Goal: Information Seeking & Learning: Learn about a topic

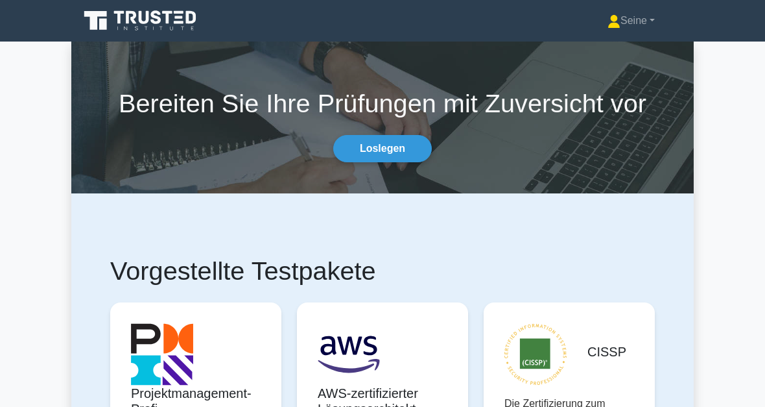
click at [658, 29] on link "Seine" at bounding box center [632, 21] width 110 height 26
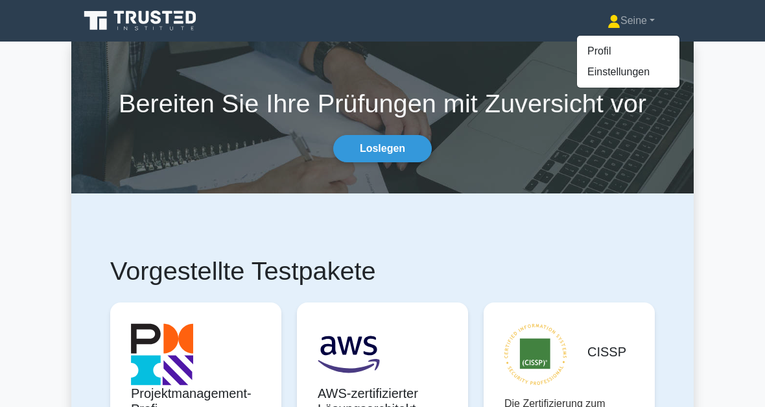
click at [598, 56] on link "Profil" at bounding box center [628, 51] width 102 height 21
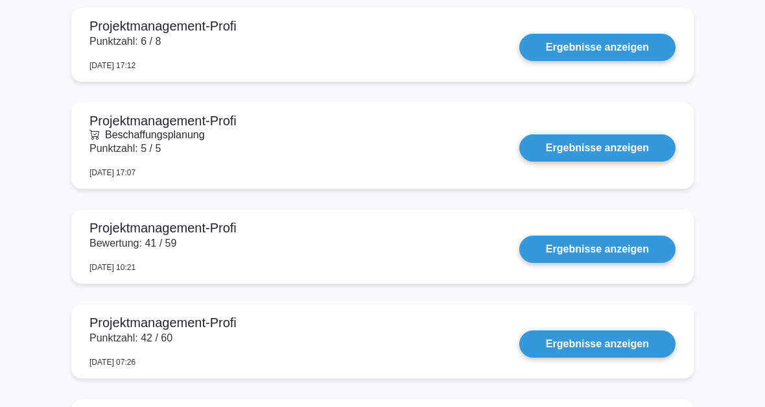
scroll to position [919, 0]
click at [596, 61] on link "Ergebnisse anzeigen" at bounding box center [598, 47] width 156 height 27
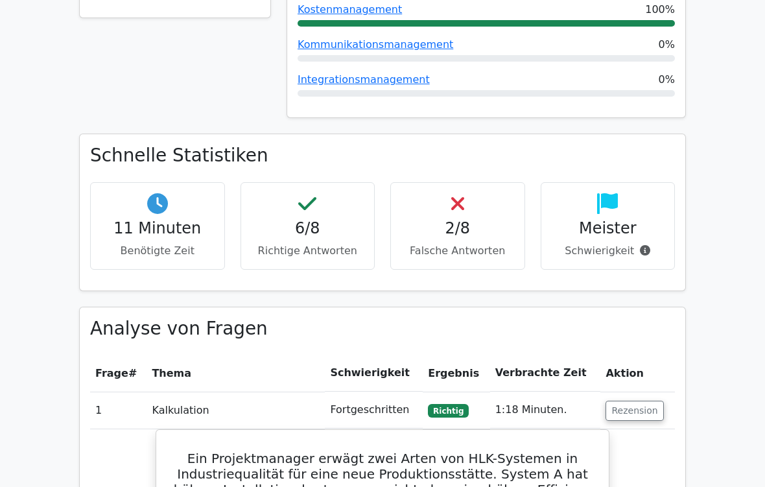
scroll to position [374, 0]
click at [476, 227] on h4 "2/8" at bounding box center [458, 228] width 113 height 19
click at [469, 226] on h4 "2/8" at bounding box center [458, 228] width 113 height 19
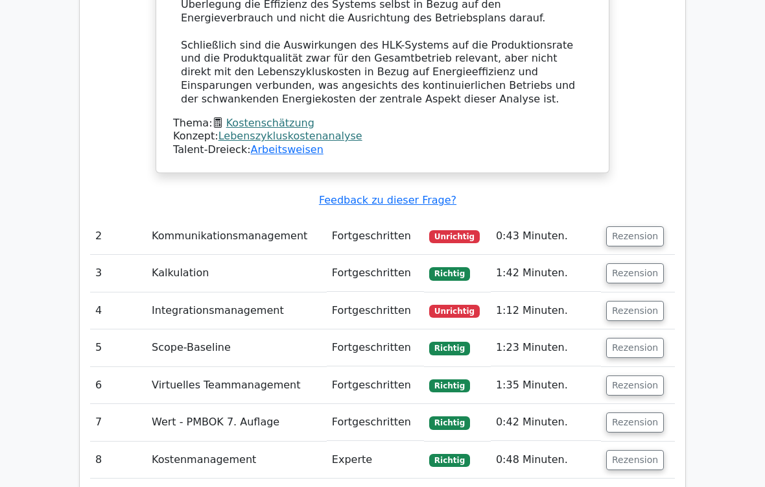
scroll to position [1574, 0]
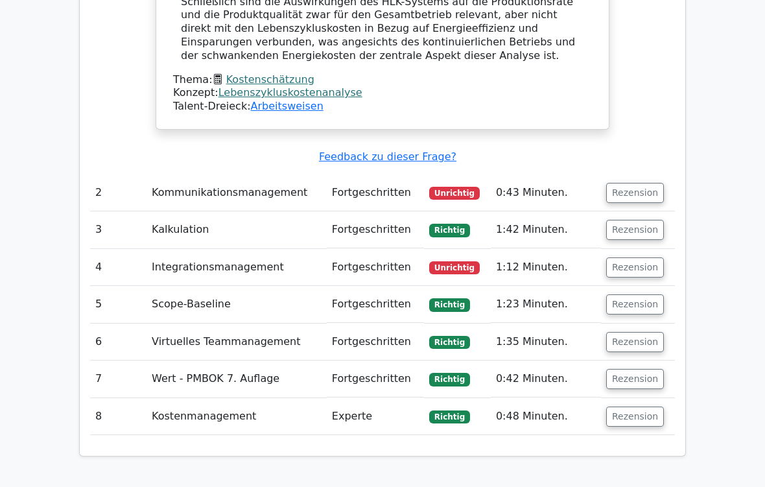
click at [635, 184] on button "Rezension" at bounding box center [636, 194] width 58 height 20
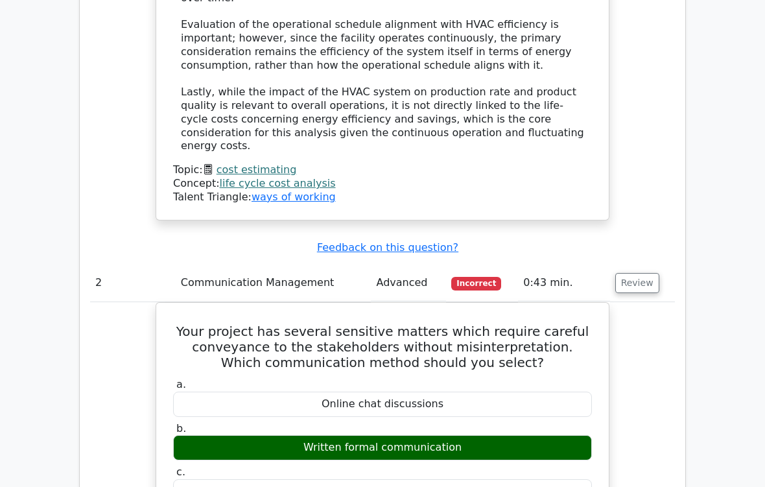
scroll to position [1525, 0]
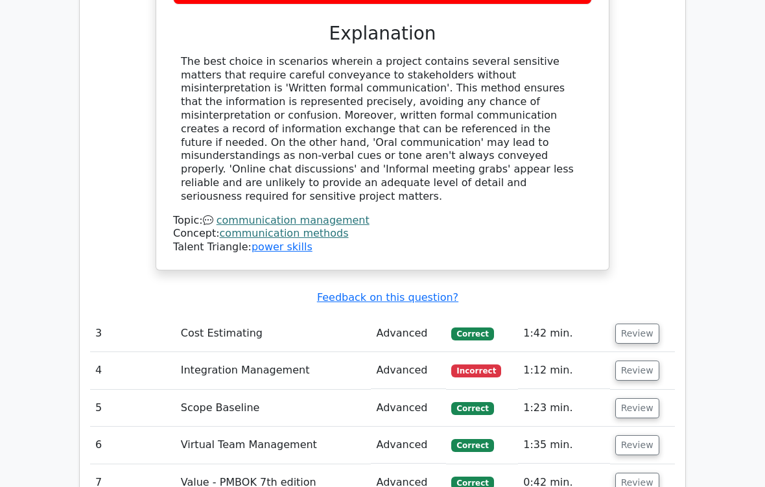
scroll to position [1981, 0]
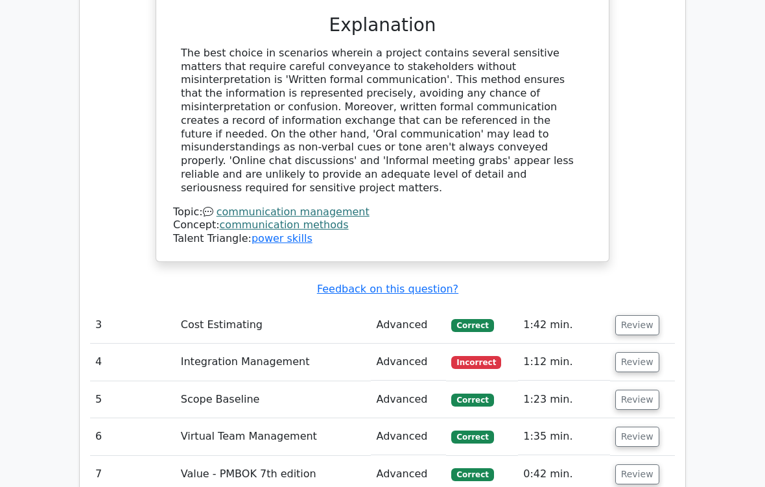
click at [638, 352] on button "Review" at bounding box center [638, 362] width 44 height 20
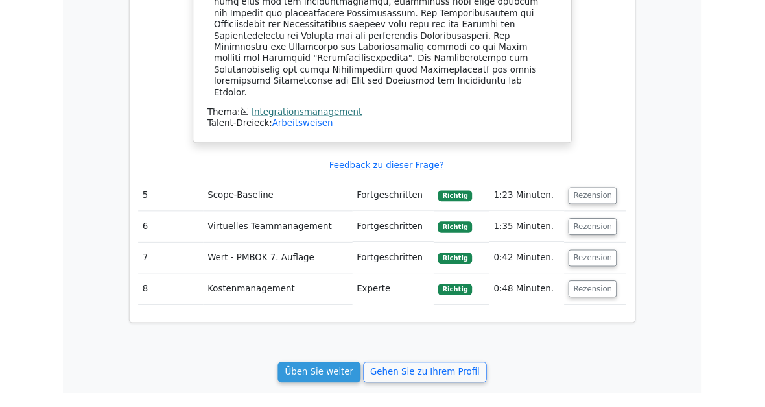
scroll to position [2858, 0]
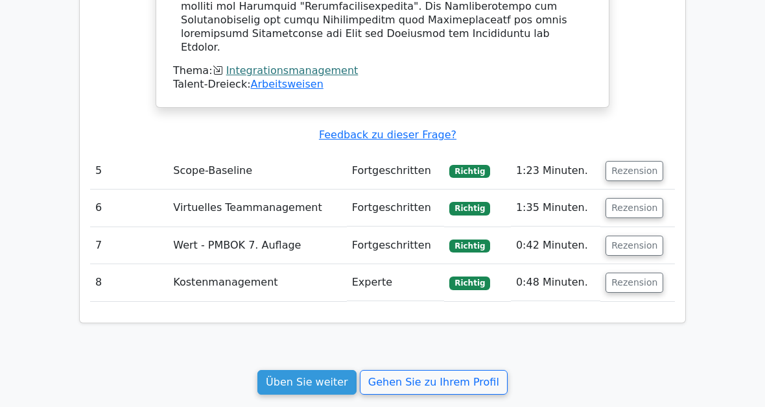
click at [333, 370] on link "Üben Sie weiter" at bounding box center [307, 382] width 99 height 25
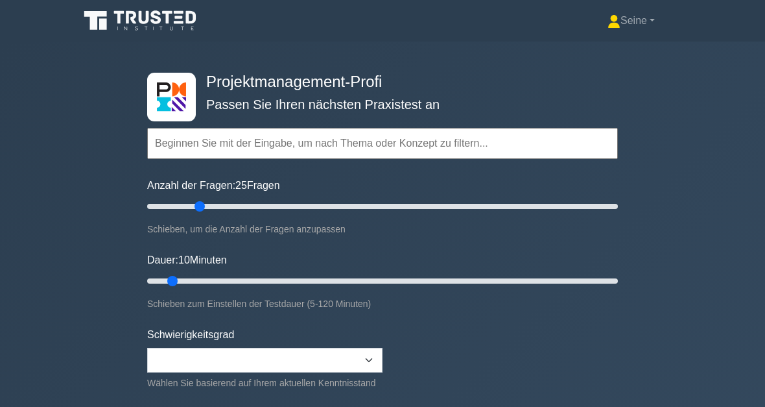
type input "25"
type input "30"
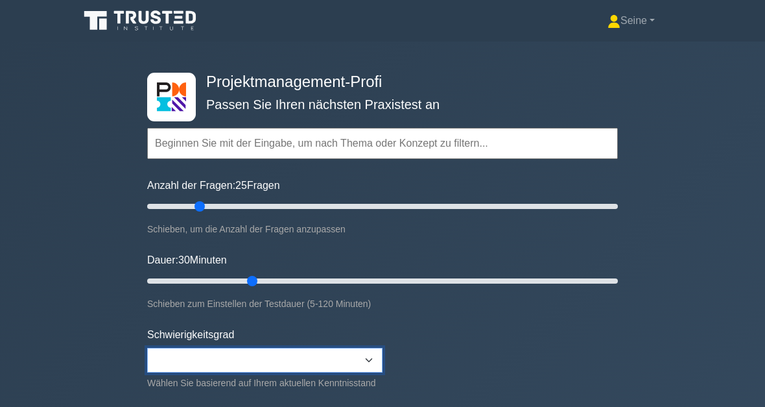
click at [370, 356] on select "Beginner Intermediate Expert" at bounding box center [264, 360] width 235 height 25
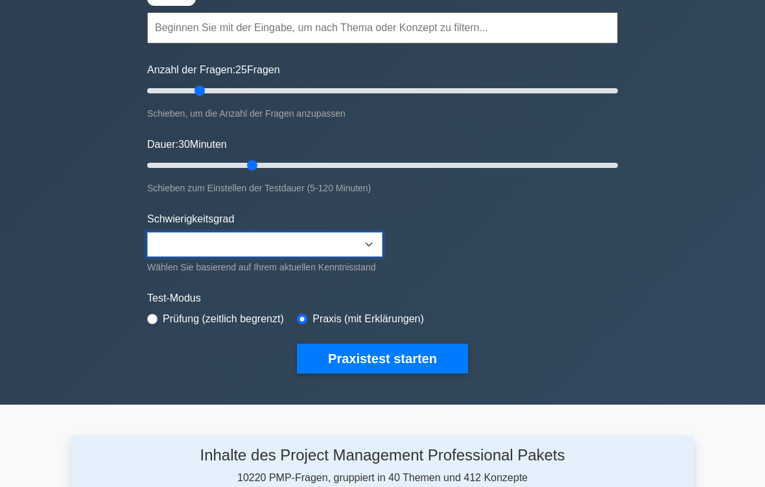
scroll to position [136, 0]
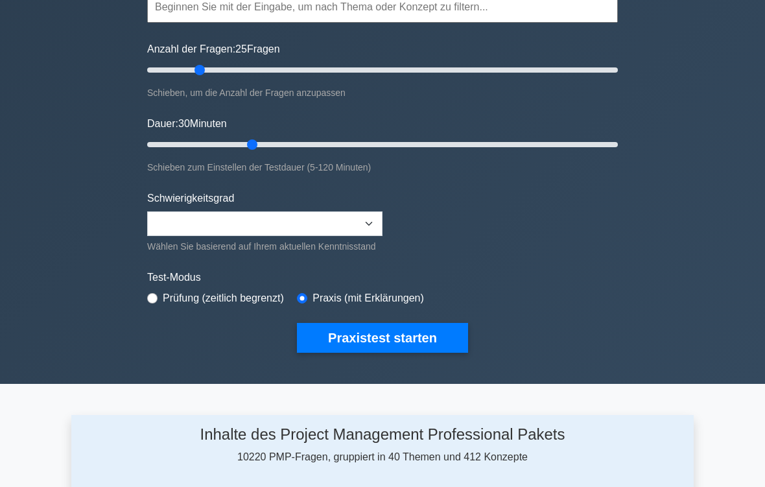
click at [435, 352] on button "Praxistest starten" at bounding box center [382, 338] width 171 height 30
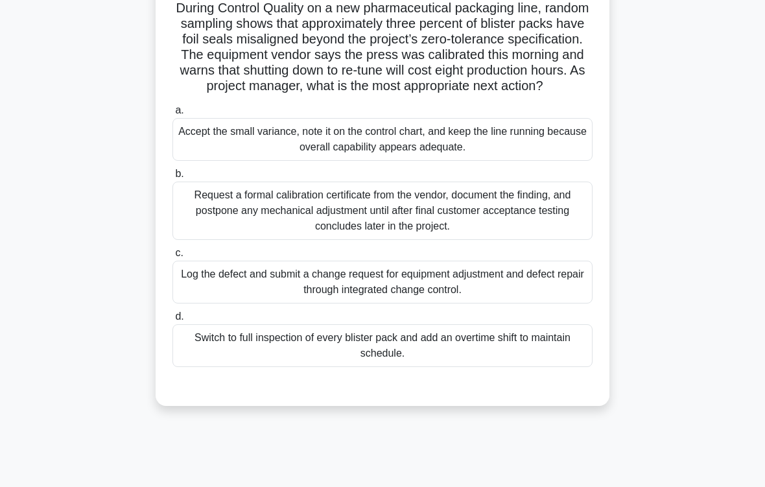
scroll to position [97, 0]
click at [549, 300] on div "Log the defect and submit a change request for equipment adjustment and defect …" at bounding box center [383, 281] width 420 height 43
click at [173, 257] on input "c. Log the defect and submit a change request for equipment adjustment and defe…" at bounding box center [173, 252] width 0 height 8
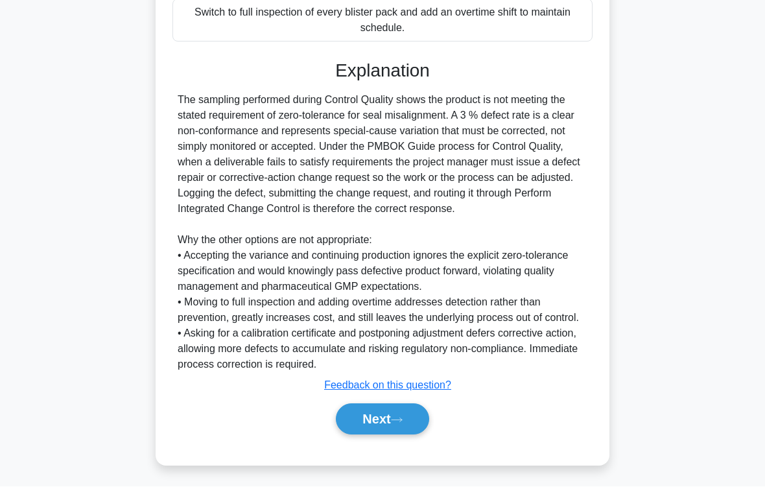
scroll to position [468, 0]
click at [415, 406] on button "Next" at bounding box center [382, 419] width 93 height 31
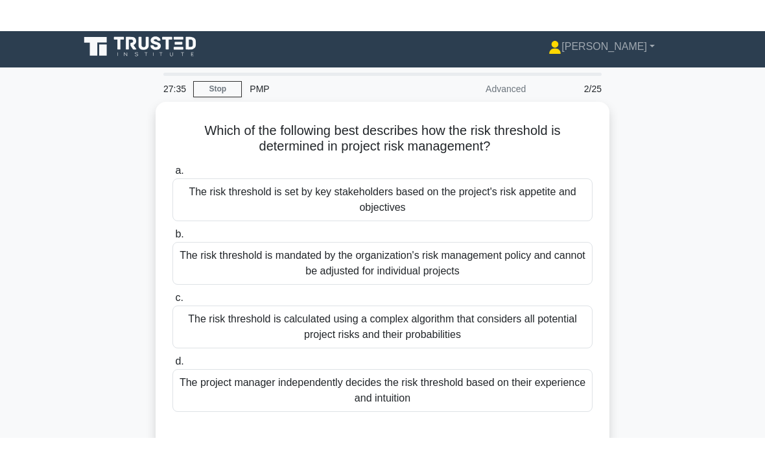
scroll to position [0, 0]
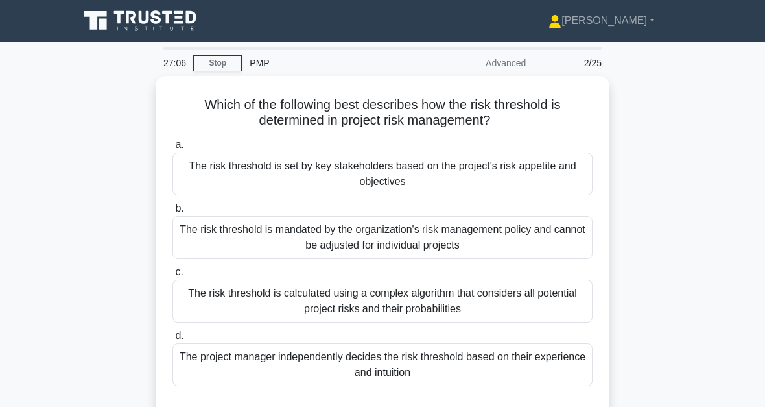
click at [567, 240] on div "The risk threshold is mandated by the organization's risk management policy and…" at bounding box center [383, 237] width 420 height 43
click at [173, 213] on input "b. The risk threshold is mandated by the organization's risk management policy …" at bounding box center [173, 208] width 0 height 8
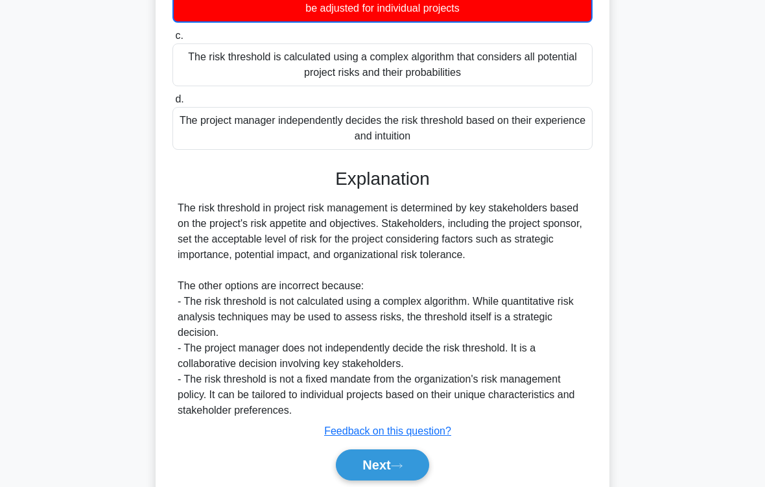
scroll to position [298, 0]
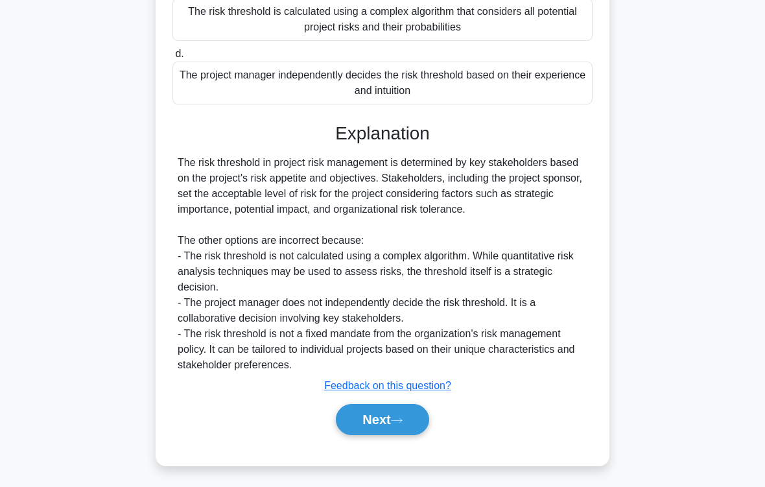
click at [409, 406] on button "Next" at bounding box center [382, 419] width 93 height 31
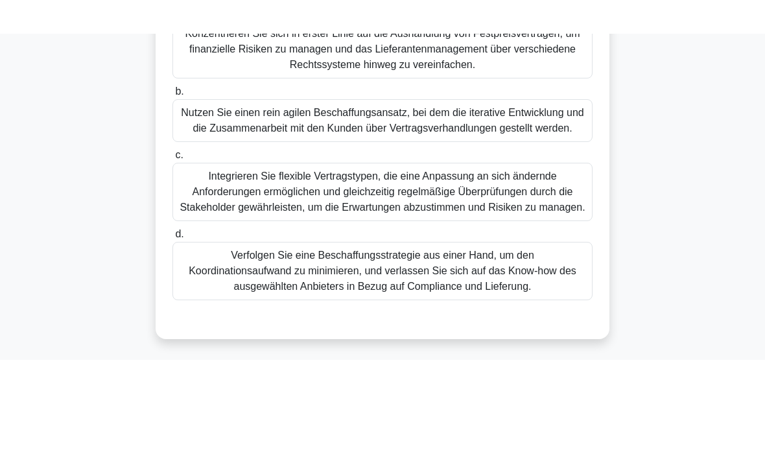
scroll to position [413, 0]
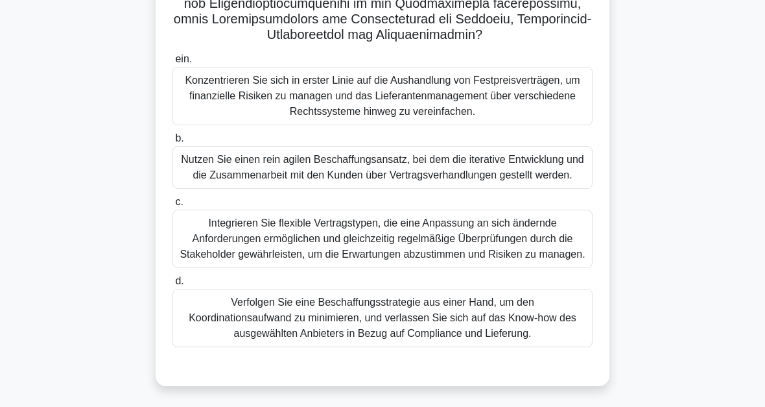
click at [392, 227] on div "Integrieren Sie flexible Vertragstypen, die eine Anpassung an sich ändernde Anf…" at bounding box center [383, 239] width 420 height 58
click at [173, 206] on input "c. Integrieren Sie flexible Vertragstypen, die eine Anpassung an sich ändernde …" at bounding box center [173, 202] width 0 height 8
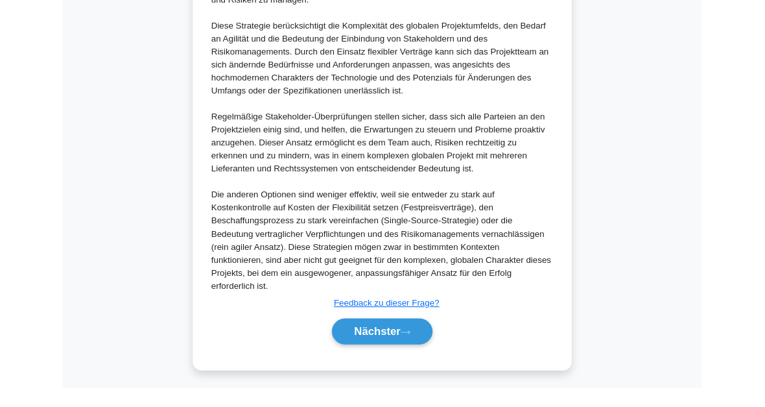
scroll to position [954, 0]
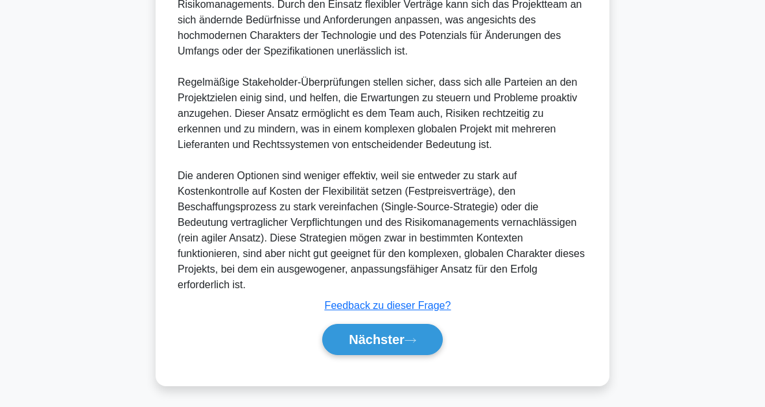
click at [426, 343] on button "Nächster" at bounding box center [382, 339] width 121 height 31
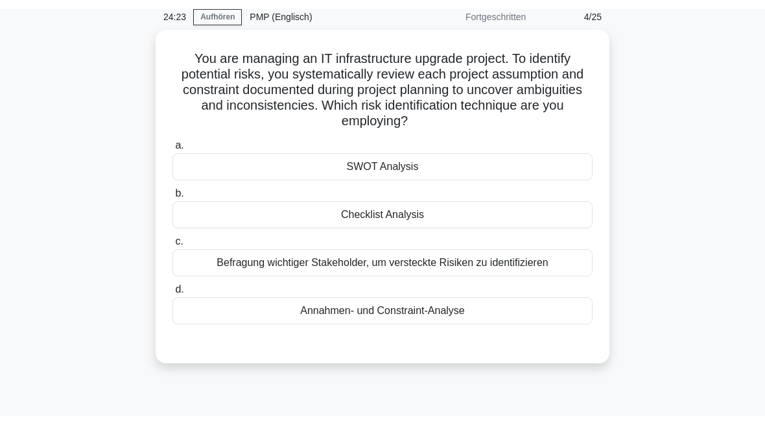
scroll to position [0, 0]
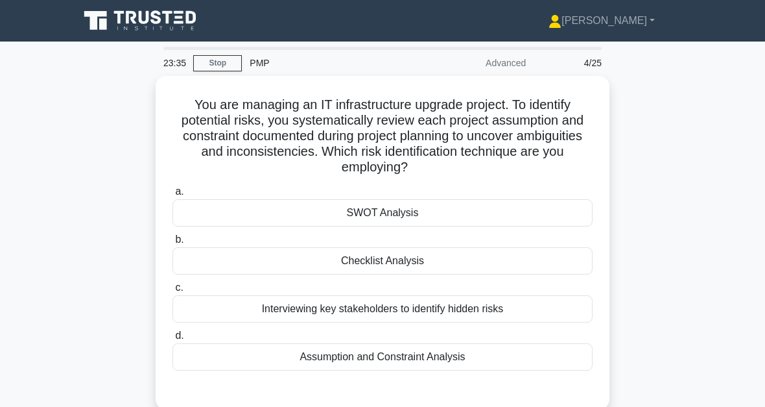
click at [419, 359] on div "Assumption and Constraint Analysis" at bounding box center [383, 356] width 420 height 27
click at [173, 340] on input "d. Assumption and Constraint Analysis" at bounding box center [173, 335] width 0 height 8
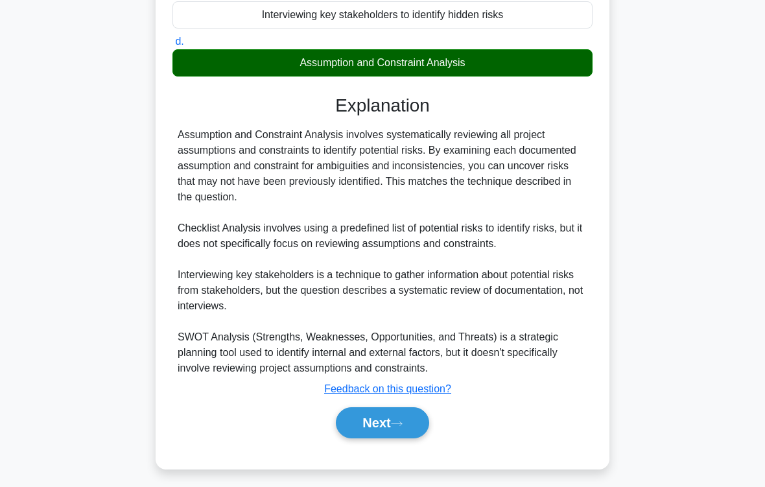
scroll to position [313, 0]
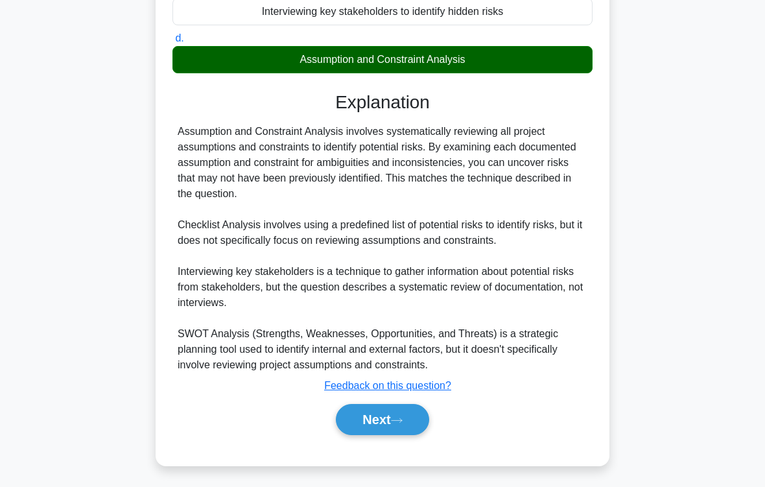
click at [393, 406] on button "Next" at bounding box center [382, 419] width 93 height 31
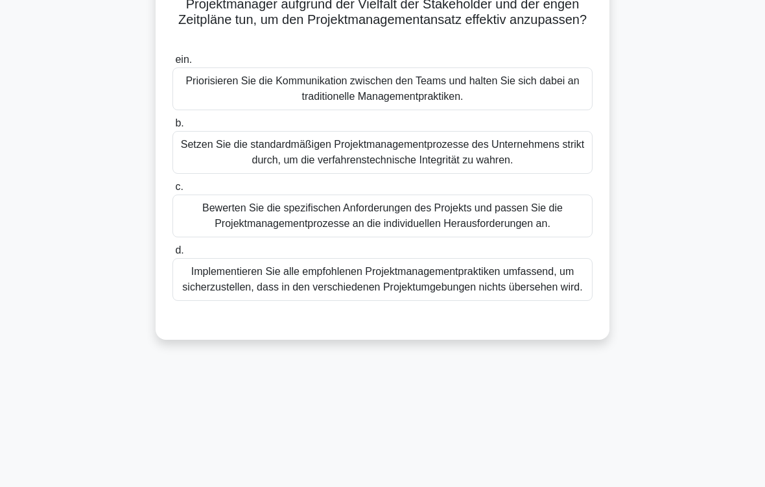
scroll to position [178, 0]
click at [477, 237] on div "Bewerten Sie die spezifischen Anforderungen des Projekts und passen Sie die Pro…" at bounding box center [383, 216] width 420 height 43
click at [173, 191] on input "c. Bewerten Sie die spezifischen Anforderungen des Projekts und passen Sie die …" at bounding box center [173, 187] width 0 height 8
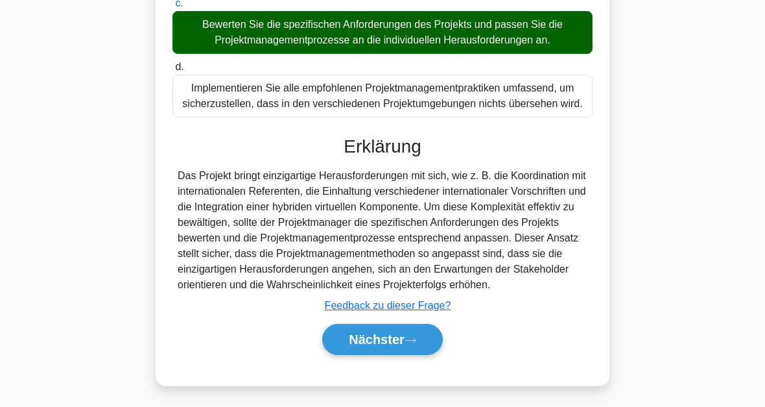
click at [406, 347] on button "Nächster" at bounding box center [382, 339] width 121 height 31
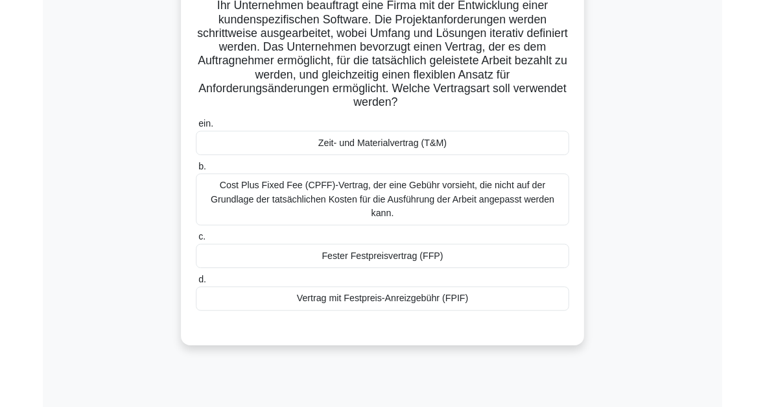
scroll to position [149, 0]
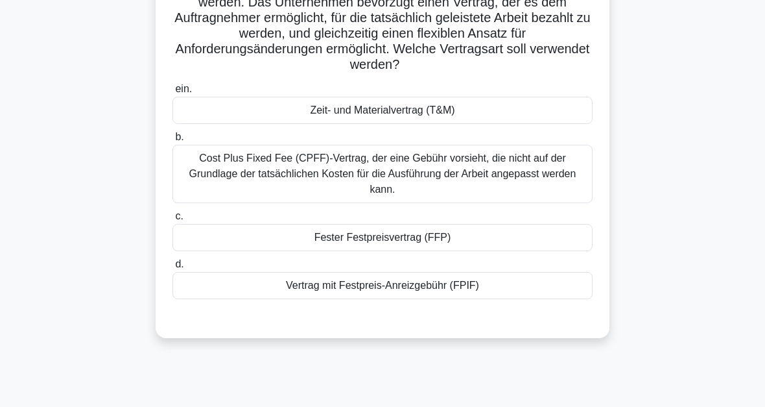
click at [548, 160] on div "Cost Plus Fixed Fee (CPFF)-Vertrag, der eine Gebühr vorsieht, die nicht auf der…" at bounding box center [383, 174] width 420 height 58
click at [173, 141] on input "b. Cost Plus Fixed Fee (CPFF)-Vertrag, der eine Gebühr vorsieht, die nicht auf …" at bounding box center [173, 137] width 0 height 8
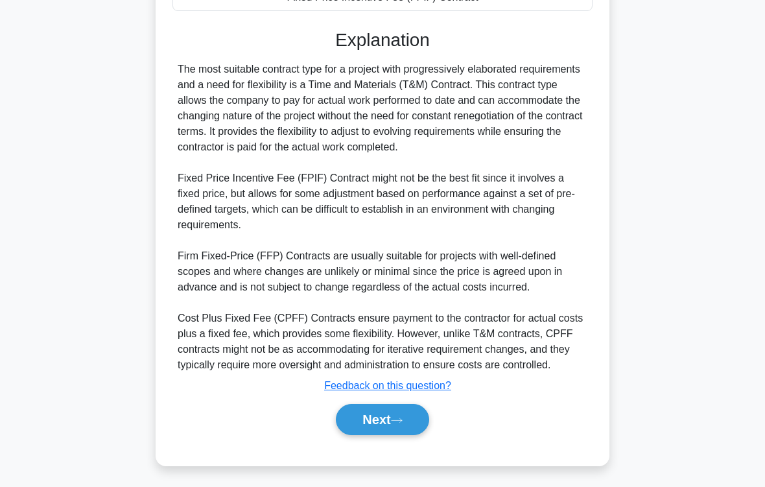
scroll to position [454, 0]
click at [391, 406] on font "Next" at bounding box center [377, 420] width 28 height 14
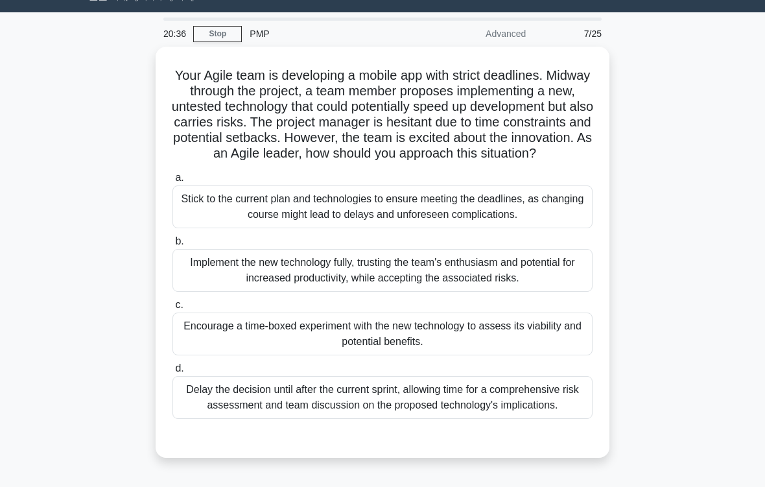
scroll to position [44, 0]
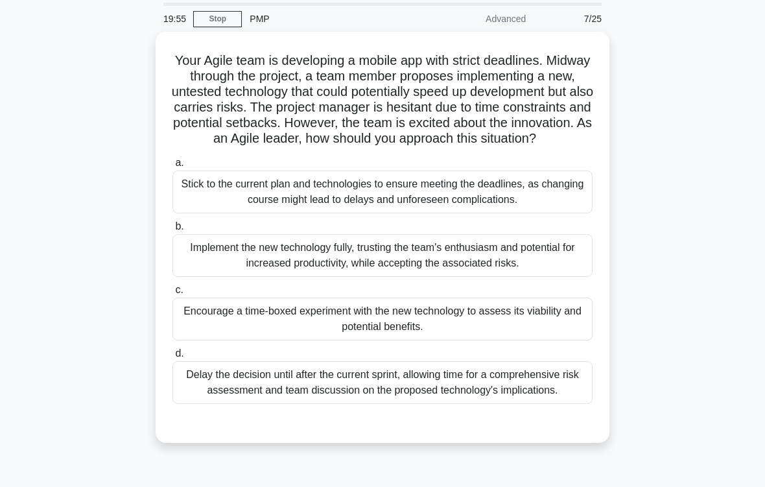
click at [575, 326] on div "Encourage a time-boxed experiment with the new technology to assess its viabili…" at bounding box center [383, 319] width 420 height 43
click at [173, 295] on input "c. Encourage a time-boxed experiment with the new technology to assess its viab…" at bounding box center [173, 290] width 0 height 8
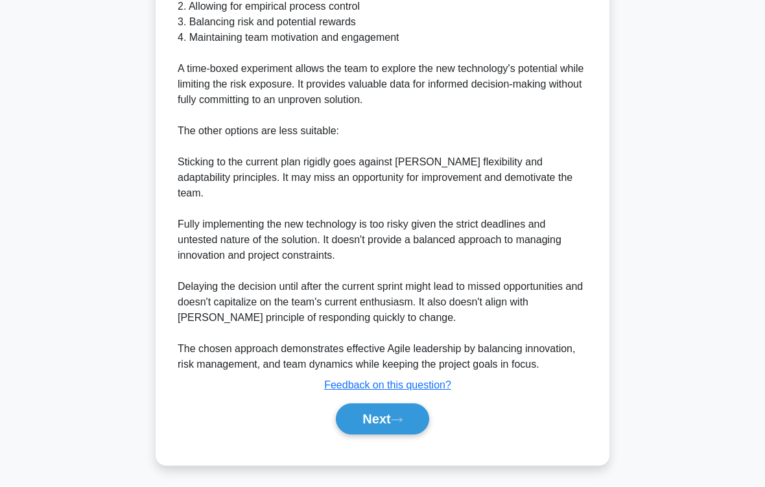
scroll to position [624, 0]
click at [416, 406] on button "Next" at bounding box center [382, 419] width 93 height 31
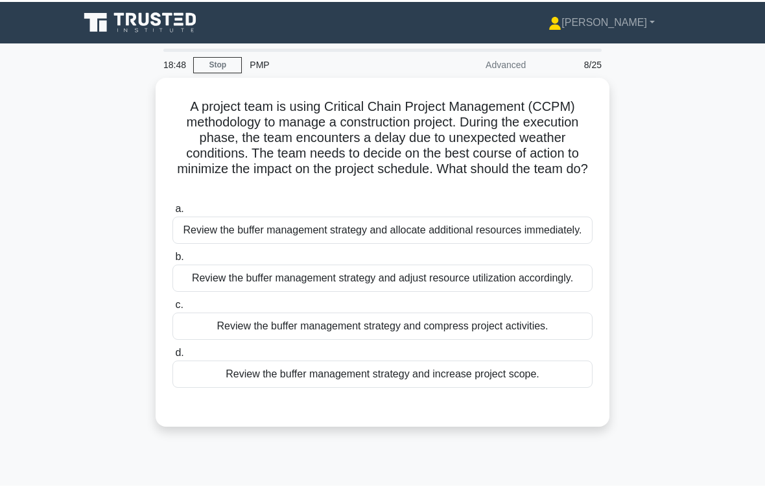
scroll to position [10, 0]
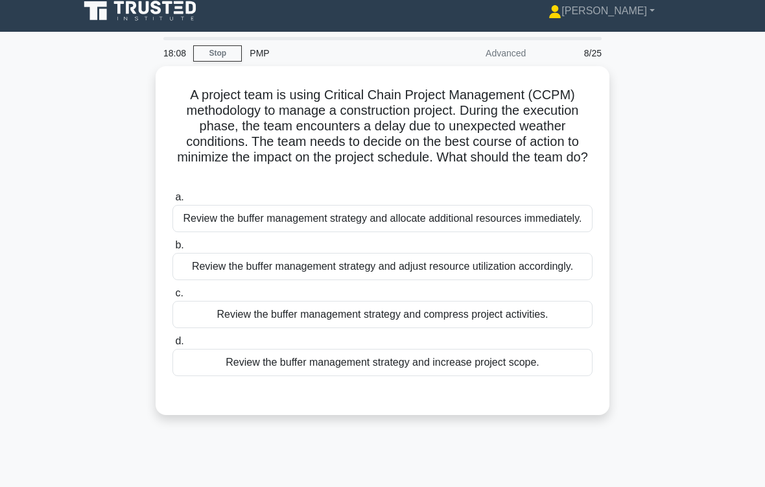
click at [400, 280] on div "Review the buffer management strategy and adjust resource utilization according…" at bounding box center [383, 266] width 420 height 27
click at [173, 250] on input "b. Review the buffer management strategy and adjust resource utilization accord…" at bounding box center [173, 245] width 0 height 8
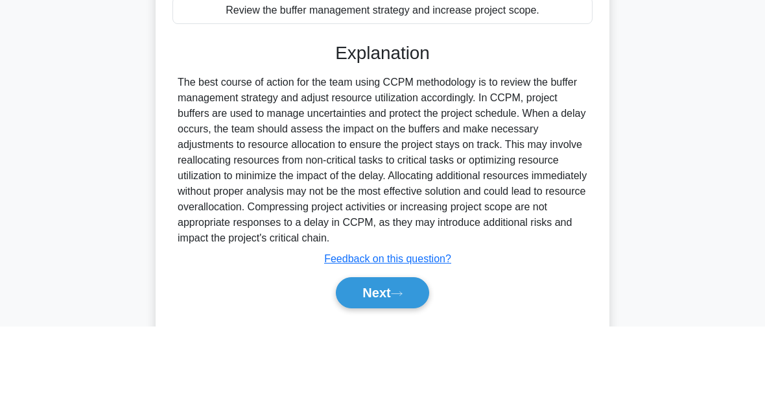
scroll to position [362, 0]
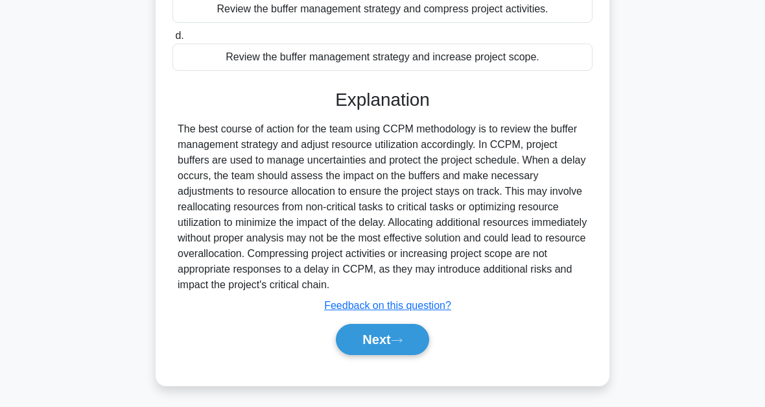
click at [399, 348] on button "Next" at bounding box center [382, 339] width 93 height 31
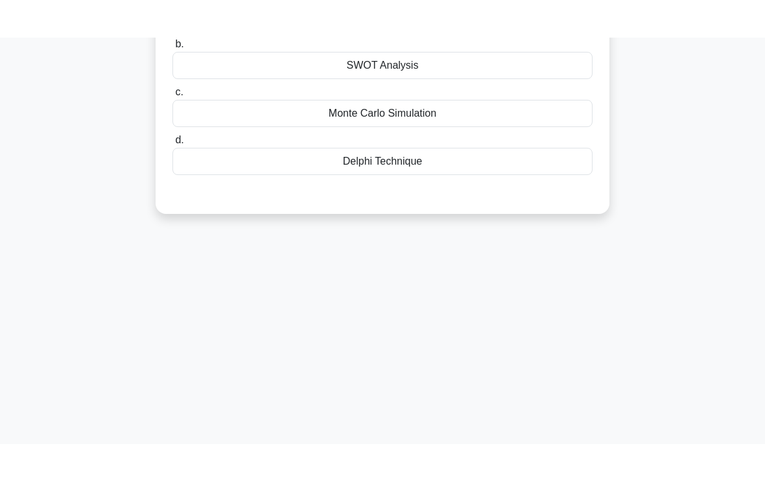
scroll to position [47, 0]
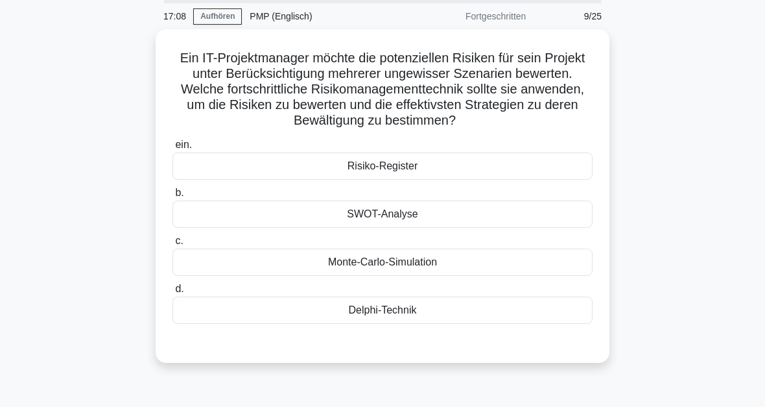
click at [413, 219] on div "SWOT-Analyse" at bounding box center [383, 213] width 420 height 27
click at [173, 197] on input "b. SWOT-Analyse" at bounding box center [173, 193] width 0 height 8
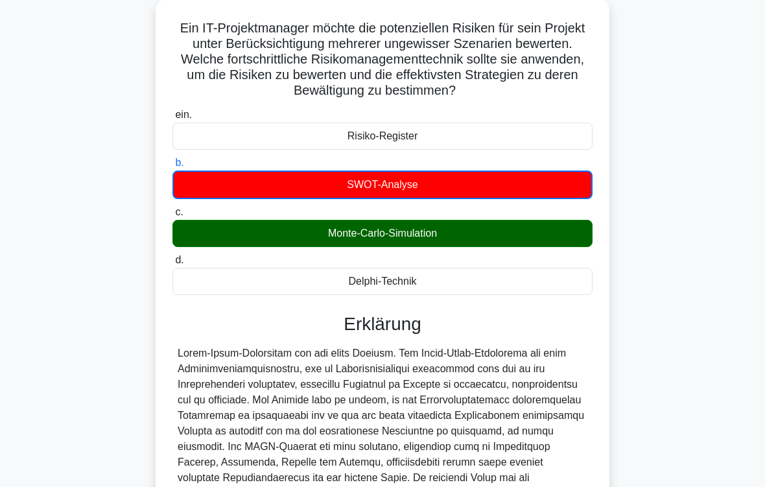
scroll to position [84, 0]
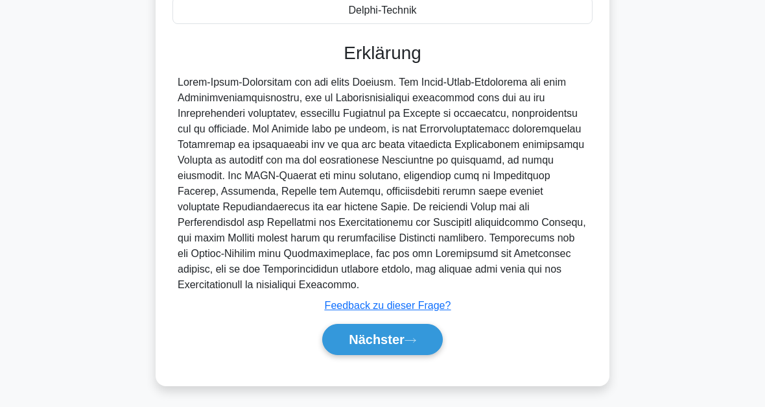
click at [399, 347] on button "Nächster" at bounding box center [382, 339] width 121 height 31
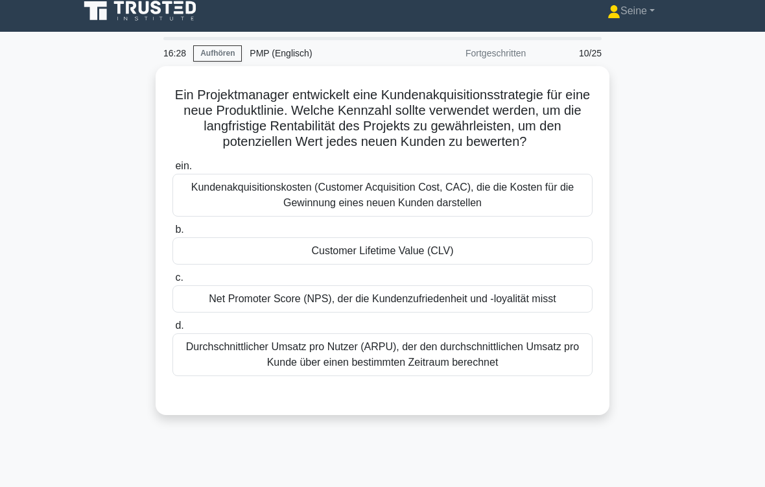
scroll to position [10, 0]
click at [415, 265] on div "Customer Lifetime Value (CLV)" at bounding box center [383, 250] width 420 height 27
click at [173, 234] on input "b. Customer Lifetime Value (CLV)" at bounding box center [173, 230] width 0 height 8
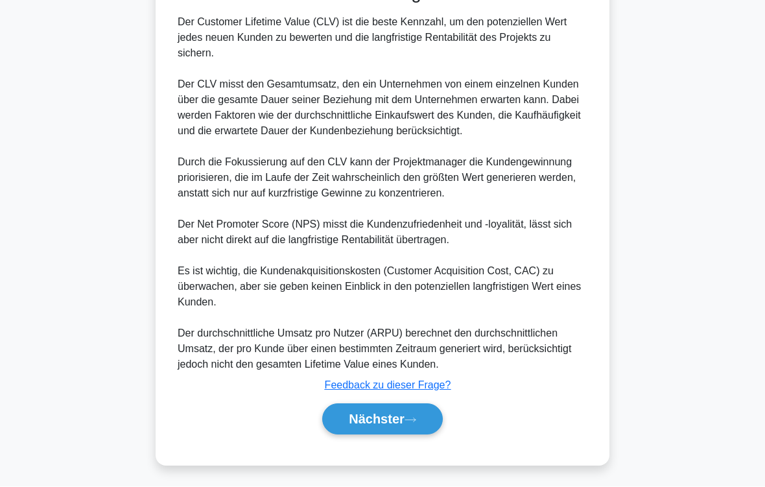
scroll to position [484, 0]
click at [400, 406] on font "Nächster" at bounding box center [377, 420] width 56 height 14
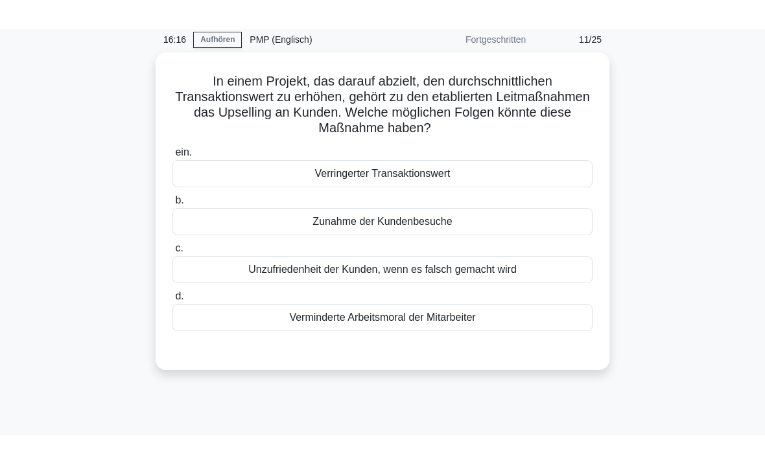
scroll to position [53, 0]
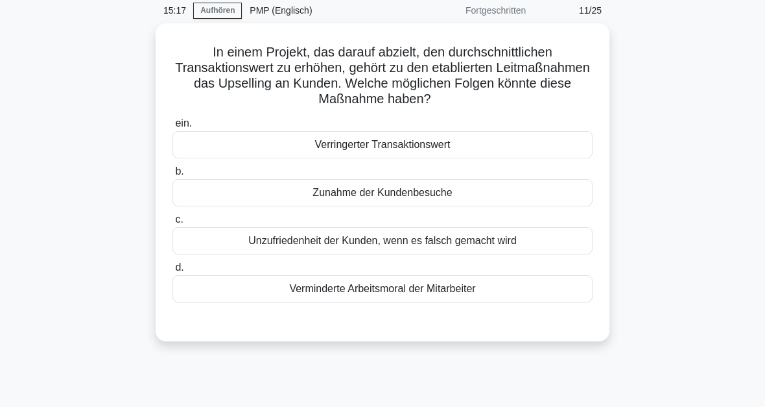
click at [436, 237] on div "Unzufriedenheit der Kunden, wenn es falsch gemacht wird" at bounding box center [383, 240] width 420 height 27
click at [173, 224] on input "c. Unzufriedenheit der Kunden, wenn es falsch gemacht wird" at bounding box center [173, 219] width 0 height 8
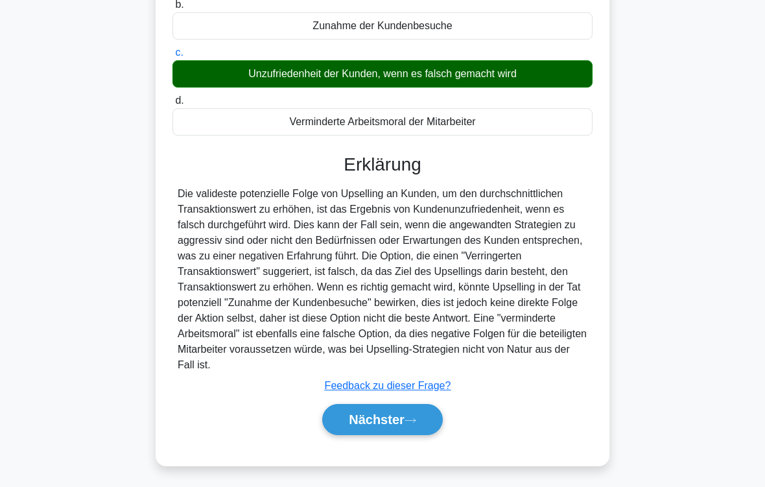
scroll to position [250, 0]
click at [416, 406] on icon at bounding box center [411, 420] width 12 height 7
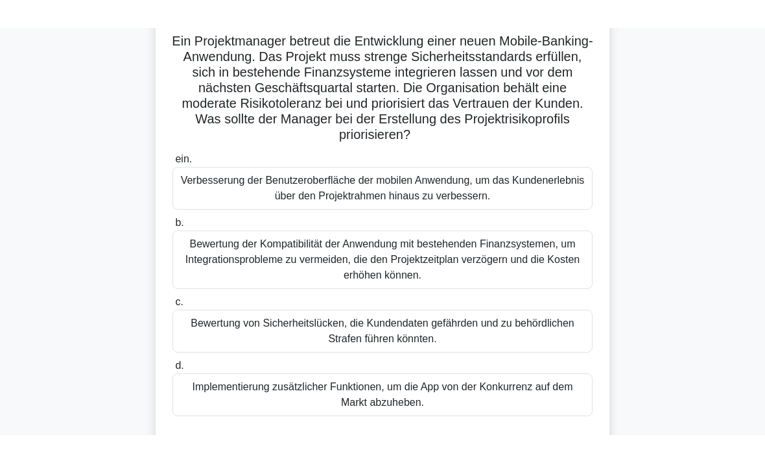
scroll to position [89, 0]
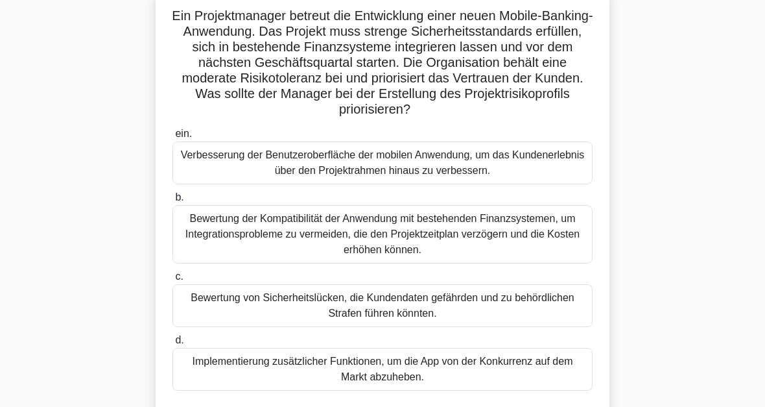
click at [406, 248] on div "Bewertung der Kompatibilität der Anwendung mit bestehenden Finanzsystemen, um I…" at bounding box center [383, 234] width 420 height 58
click at [173, 202] on input "b. Bewertung der Kompatibilität der Anwendung mit bestehenden Finanzsystemen, u…" at bounding box center [173, 197] width 0 height 8
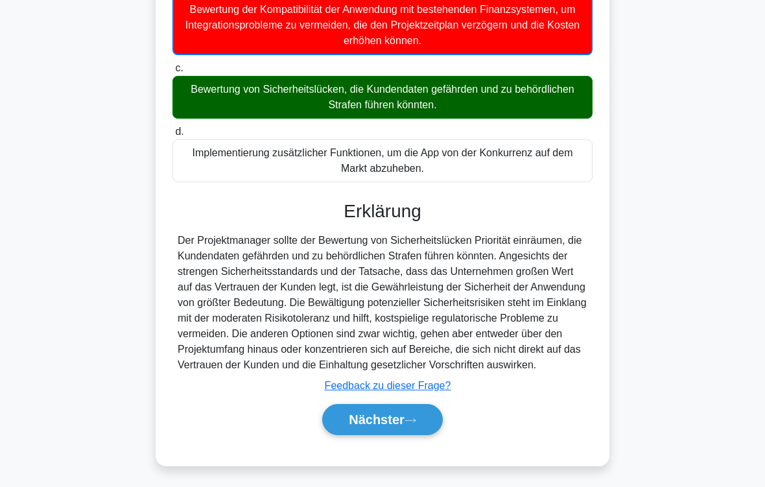
scroll to position [345, 0]
click at [409, 406] on button "Nächster" at bounding box center [382, 419] width 121 height 31
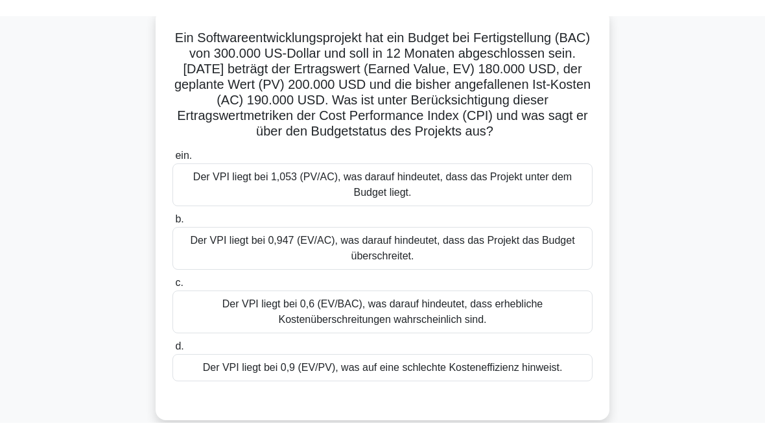
scroll to position [80, 0]
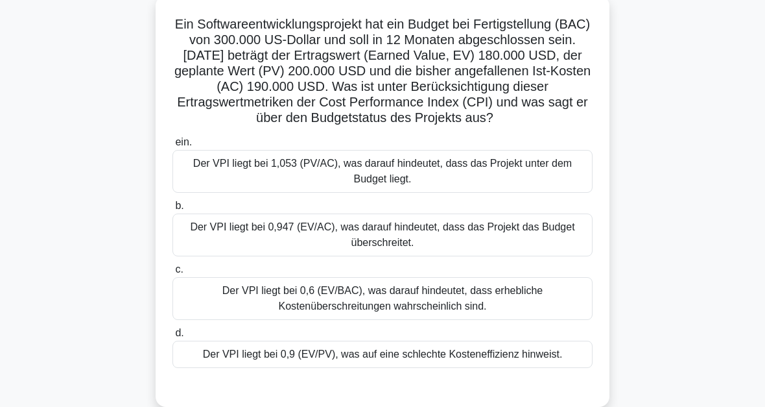
click at [415, 255] on div "Der VPI liegt bei 0,947 (EV/AC), was darauf hindeutet, dass das Projekt das Bud…" at bounding box center [383, 234] width 420 height 43
click at [173, 210] on input "b. Der VPI liegt bei 0,947 (EV/AC), was darauf hindeutet, dass das Projekt das …" at bounding box center [173, 206] width 0 height 8
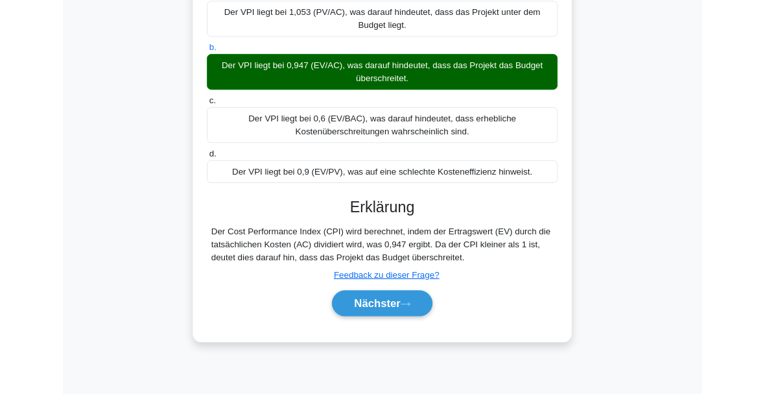
scroll to position [294, 0]
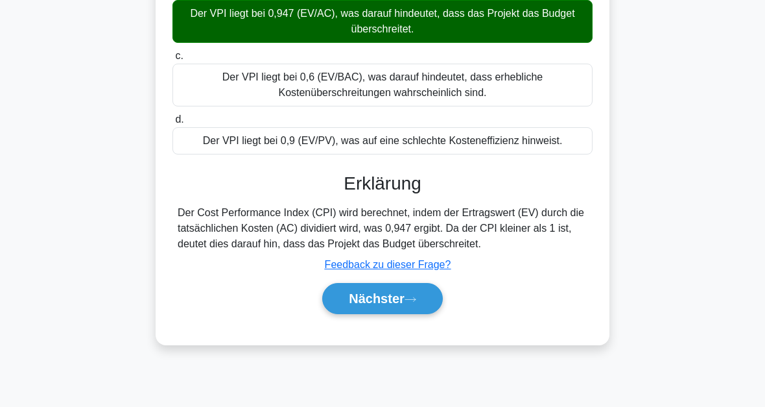
click at [415, 301] on icon at bounding box center [410, 299] width 10 height 4
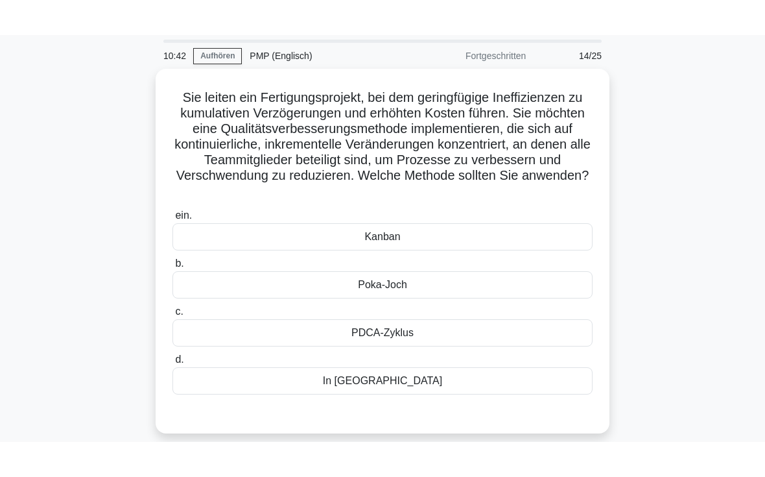
scroll to position [42, 0]
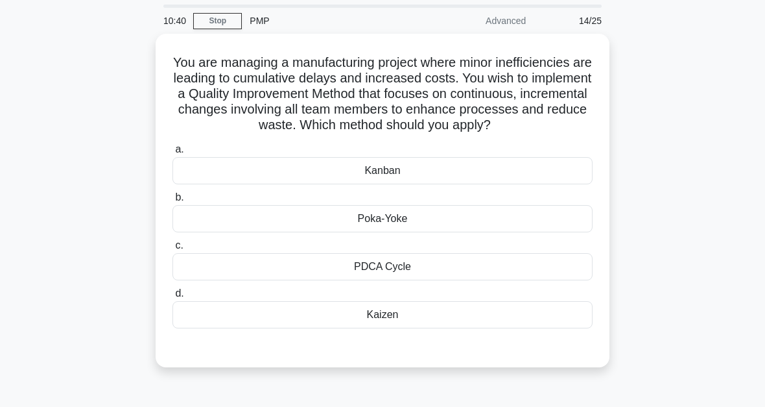
click at [385, 328] on div "Kaizen" at bounding box center [383, 314] width 420 height 27
click at [173, 298] on input "d. Kaizen" at bounding box center [173, 293] width 0 height 8
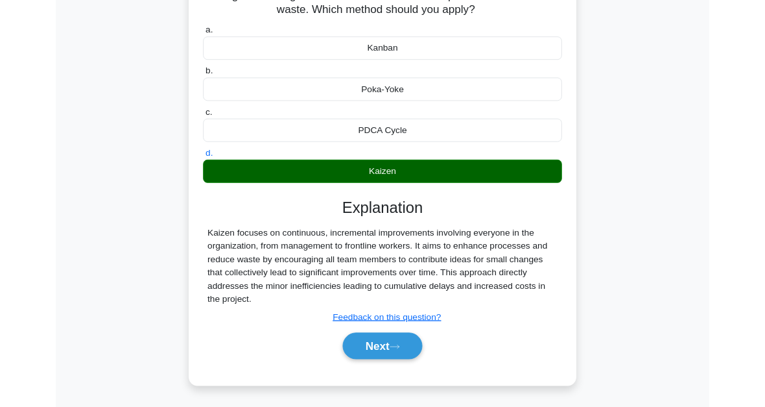
scroll to position [226, 0]
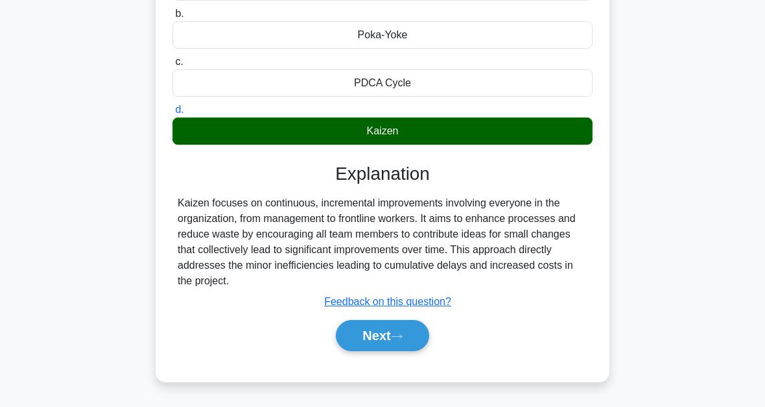
click at [397, 340] on icon at bounding box center [397, 336] width 12 height 7
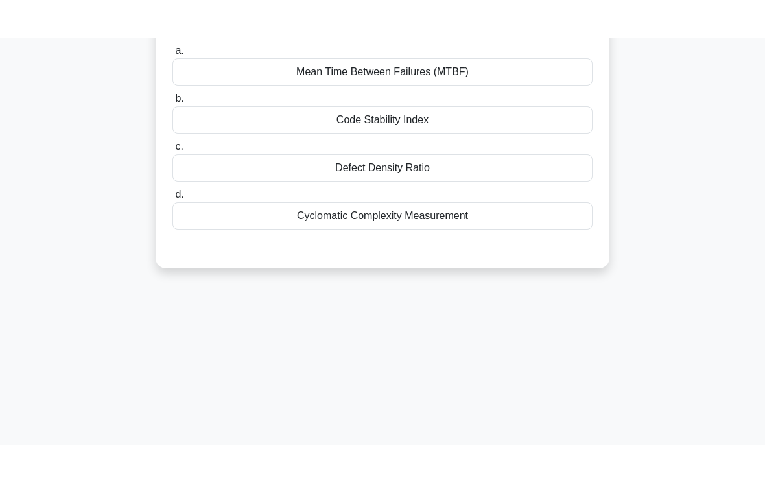
scroll to position [0, 0]
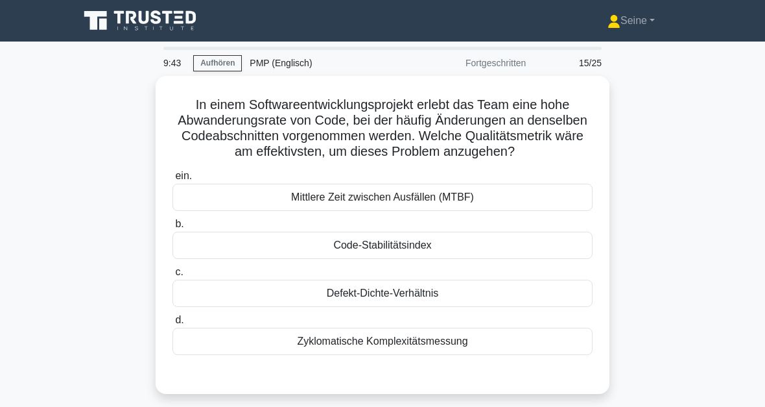
click at [418, 307] on div "Defekt-Dichte-Verhältnis" at bounding box center [383, 293] width 420 height 27
click at [173, 276] on input "c. Defekt-Dichte-Verhältnis" at bounding box center [173, 272] width 0 height 8
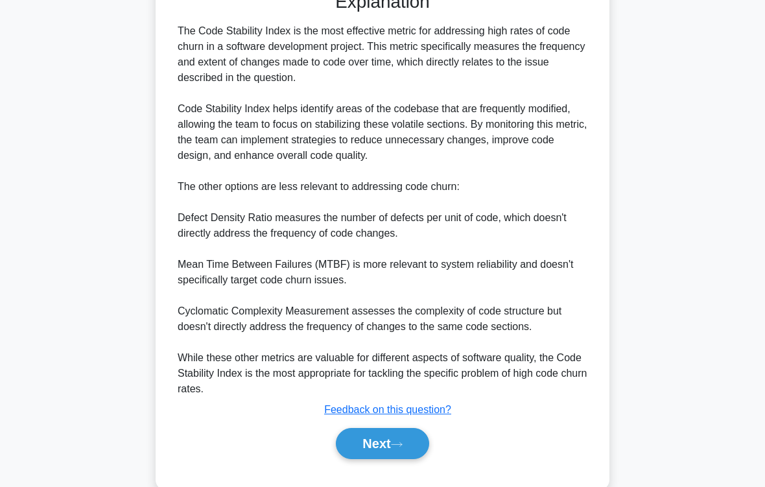
scroll to position [423, 0]
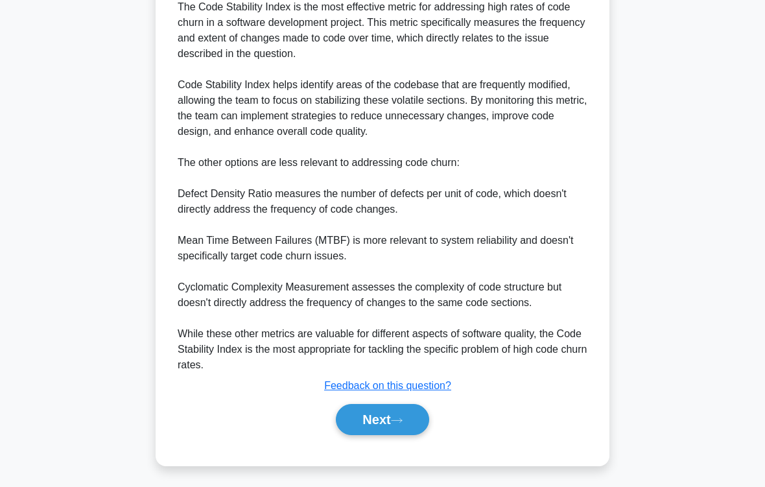
click at [402, 406] on button "Next" at bounding box center [382, 419] width 93 height 31
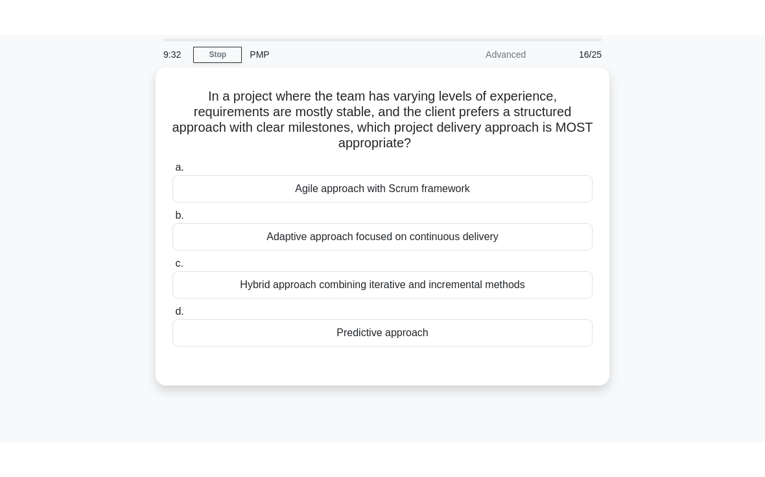
scroll to position [0, 0]
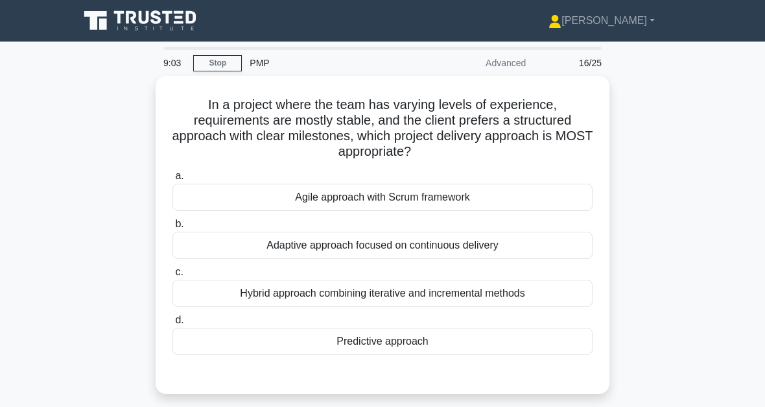
click at [403, 343] on div "Predictive approach" at bounding box center [383, 341] width 420 height 27
click at [173, 324] on input "d. Predictive approach" at bounding box center [173, 320] width 0 height 8
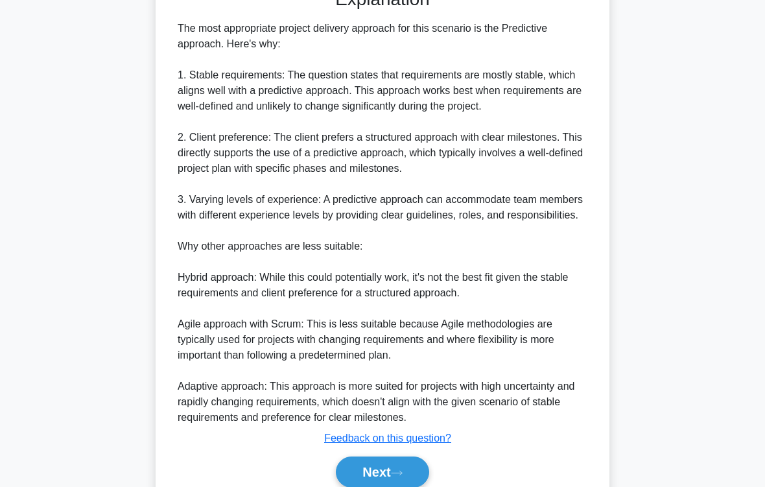
scroll to position [484, 0]
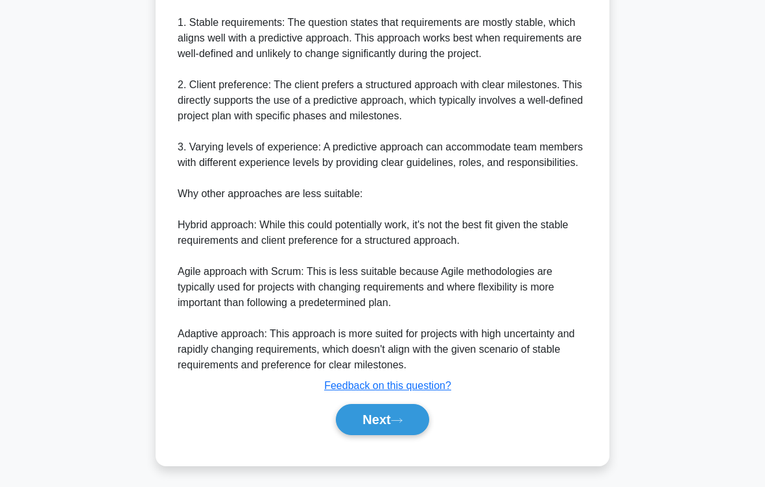
click at [411, 406] on button "Next" at bounding box center [382, 419] width 93 height 31
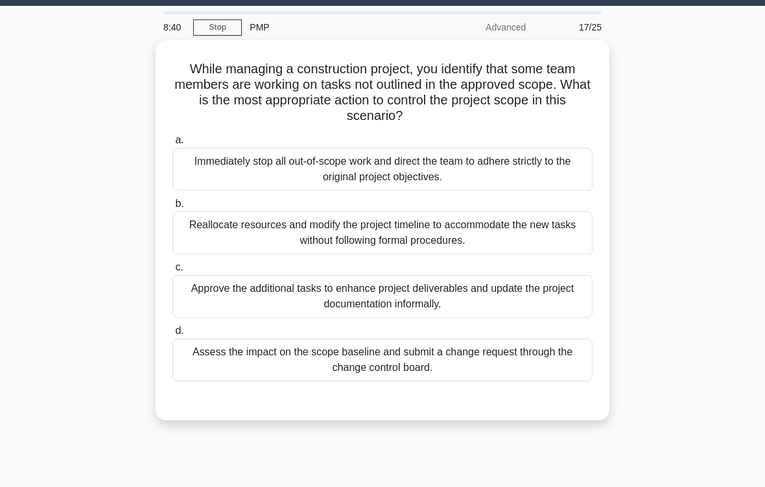
scroll to position [45, 0]
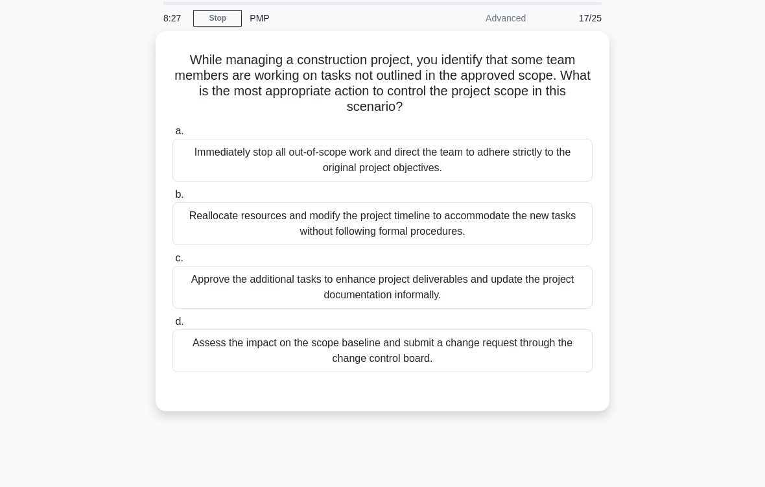
click at [520, 355] on div "Assess the impact on the scope baseline and submit a change request through the…" at bounding box center [383, 351] width 420 height 43
click at [173, 326] on input "d. Assess the impact on the scope baseline and submit a change request through …" at bounding box center [173, 322] width 0 height 8
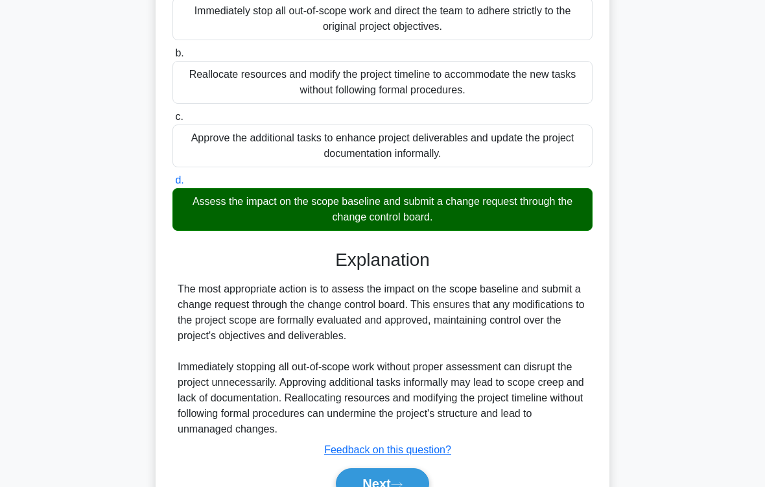
scroll to position [250, 0]
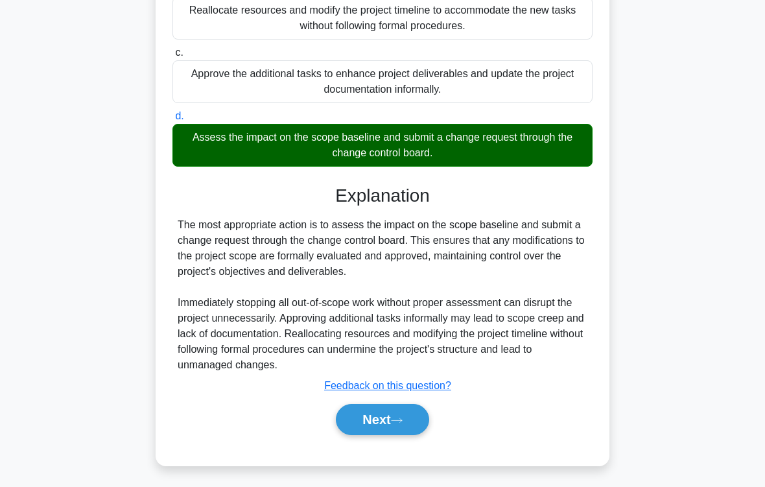
click at [400, 406] on button "Next" at bounding box center [382, 419] width 93 height 31
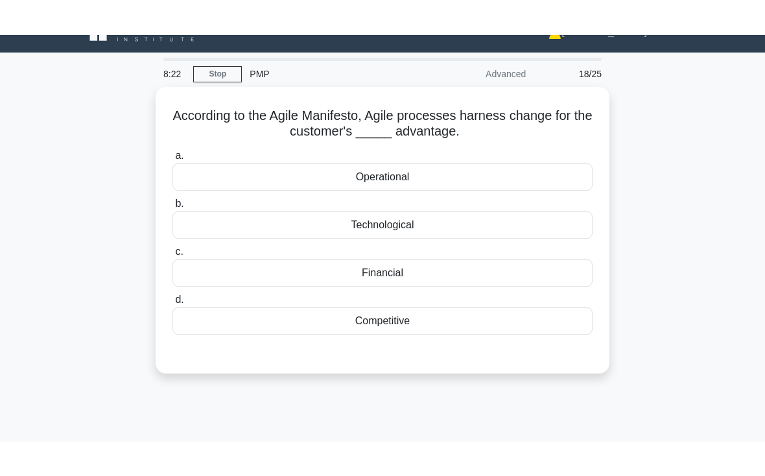
scroll to position [0, 0]
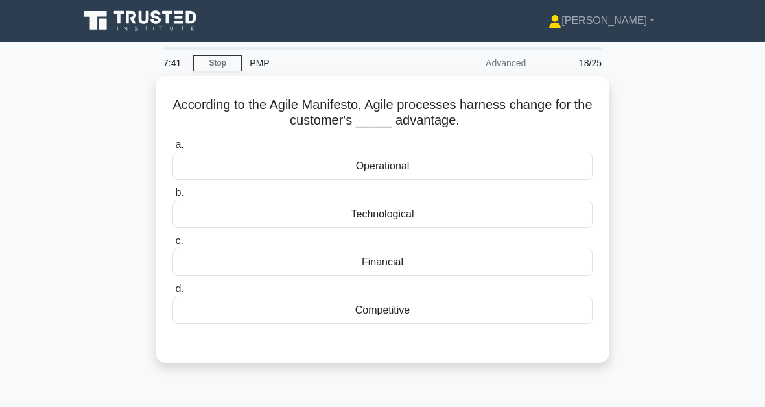
click at [402, 317] on div "Competitive" at bounding box center [383, 309] width 420 height 27
click at [173, 293] on input "d. Competitive" at bounding box center [173, 289] width 0 height 8
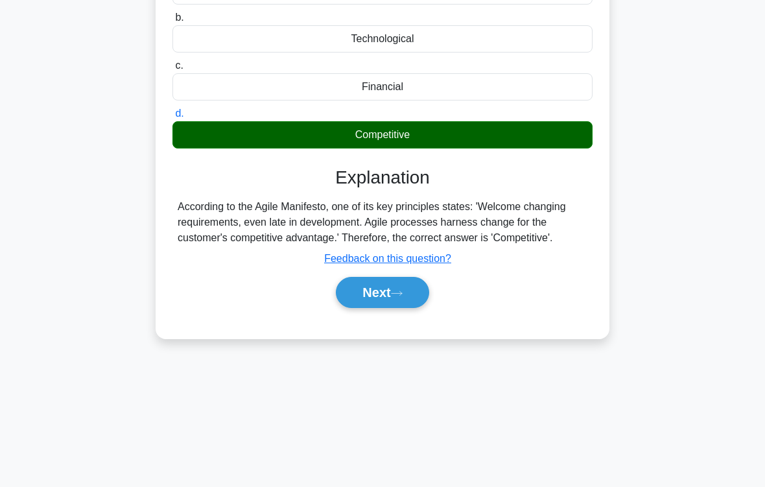
scroll to position [213, 0]
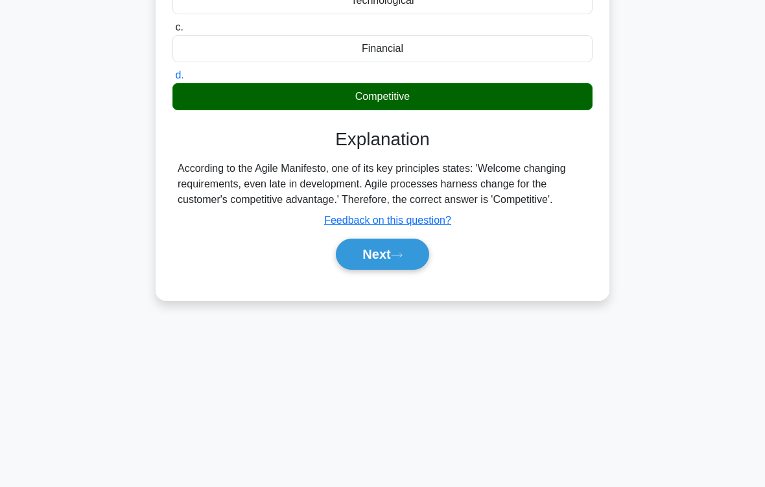
click at [403, 263] on button "Next" at bounding box center [382, 254] width 93 height 31
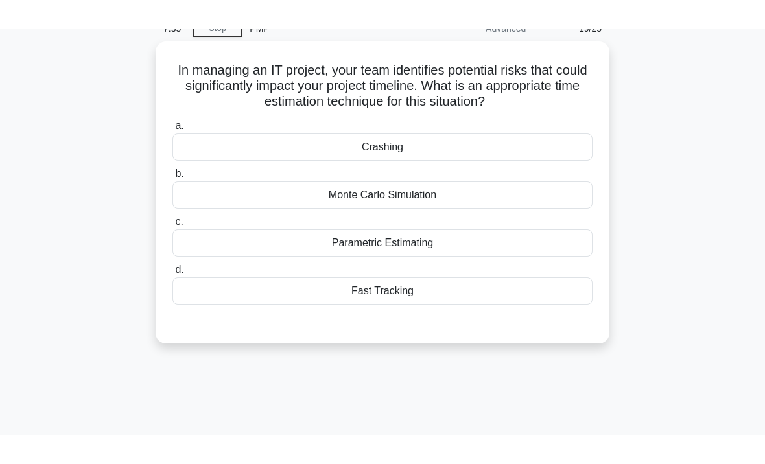
scroll to position [0, 0]
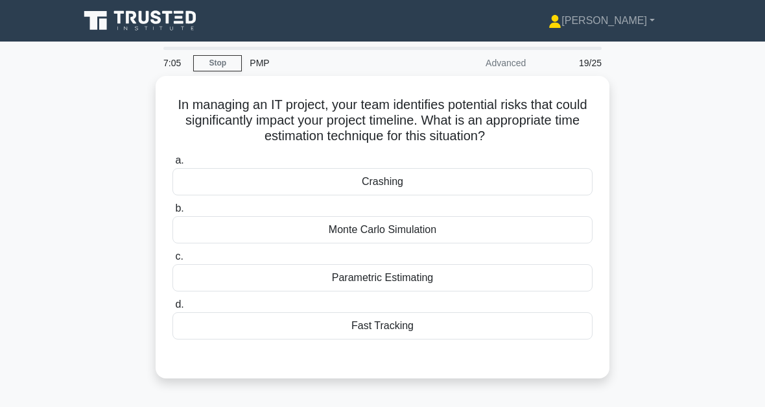
click at [428, 237] on div "Monte Carlo Simulation" at bounding box center [383, 229] width 420 height 27
click at [173, 213] on input "b. Monte Carlo Simulation" at bounding box center [173, 208] width 0 height 8
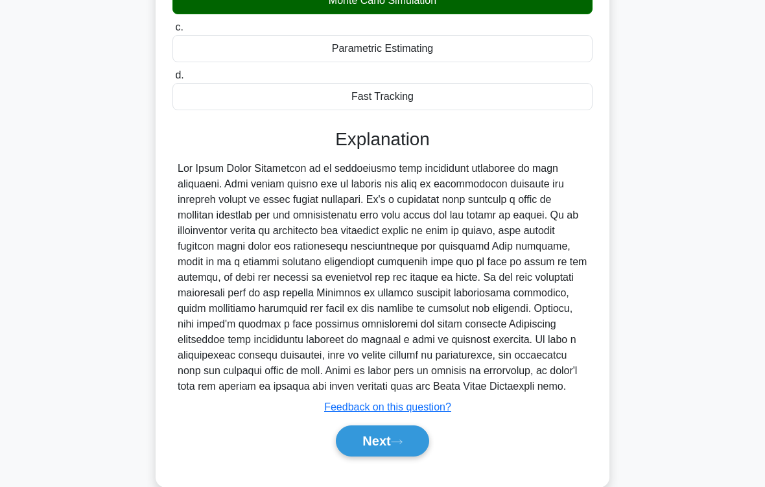
scroll to position [282, 0]
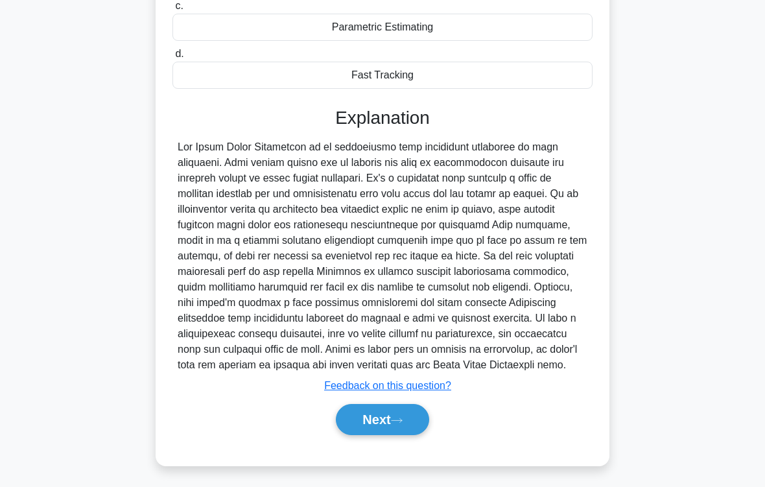
click at [420, 406] on button "Next" at bounding box center [382, 419] width 93 height 31
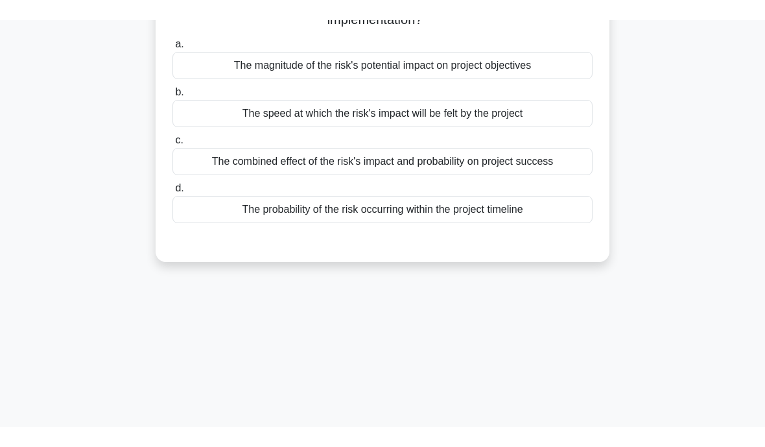
scroll to position [0, 0]
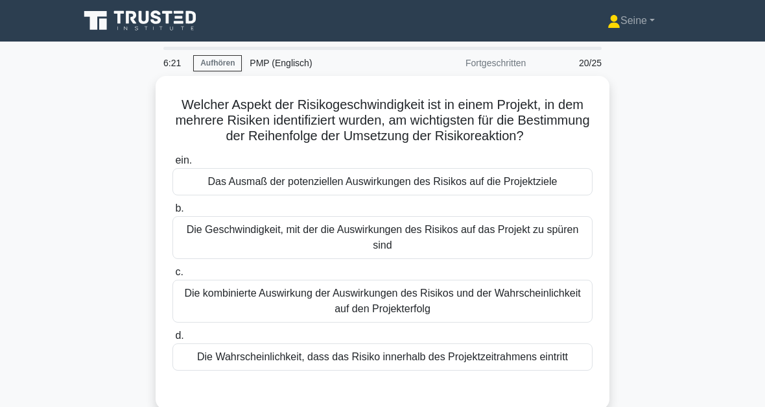
click at [398, 256] on div "Die Geschwindigkeit, mit der die Auswirkungen des Risikos auf das Projekt zu sp…" at bounding box center [383, 237] width 420 height 43
click at [173, 213] on input "b. Die Geschwindigkeit, mit der die Auswirkungen des Risikos auf das Projekt zu…" at bounding box center [173, 208] width 0 height 8
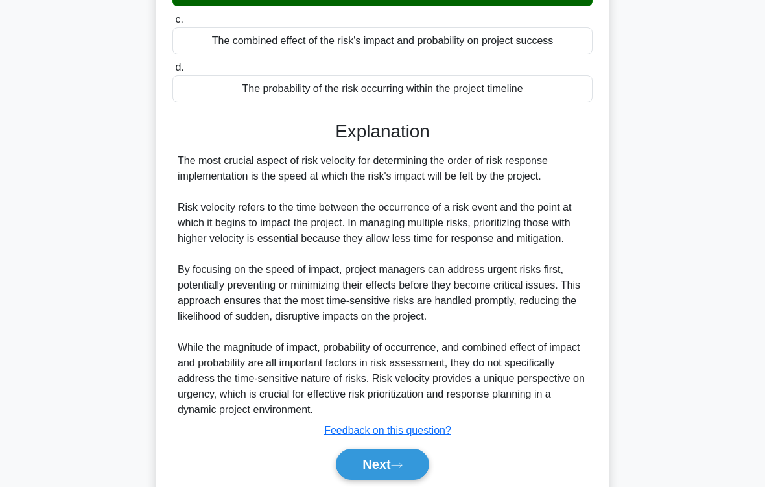
scroll to position [344, 0]
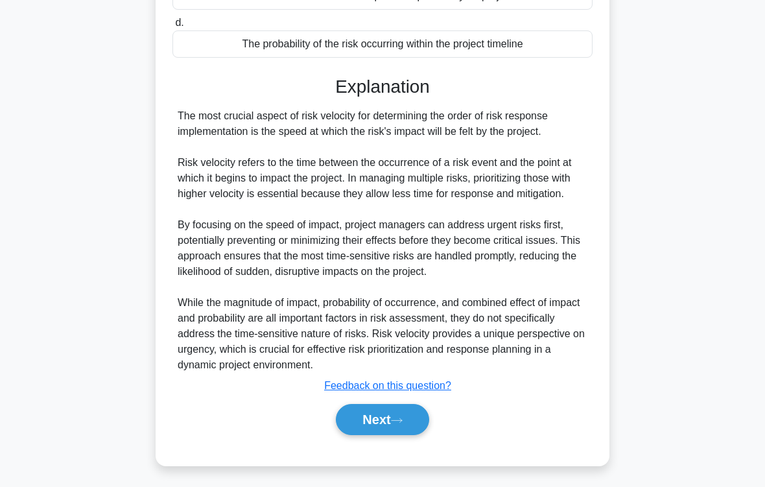
click at [421, 406] on button "Next" at bounding box center [382, 419] width 93 height 31
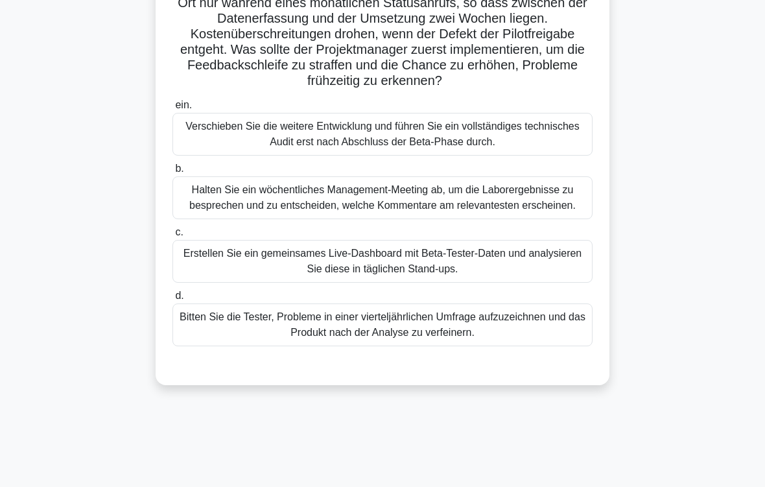
scroll to position [171, 0]
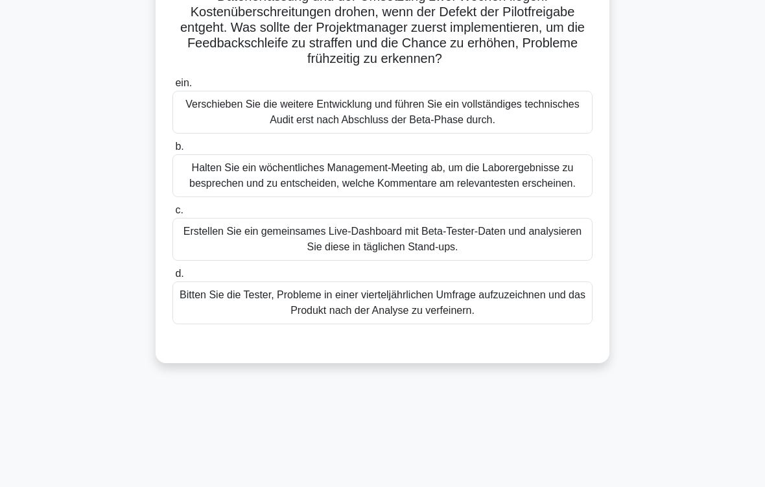
click at [555, 261] on div "Erstellen Sie ein gemeinsames Live-Dashboard mit Beta-Tester-Daten und analysie…" at bounding box center [383, 239] width 420 height 43
click at [173, 215] on input "c. Erstellen Sie ein gemeinsames Live-Dashboard mit Beta-Tester-Daten und analy…" at bounding box center [173, 210] width 0 height 8
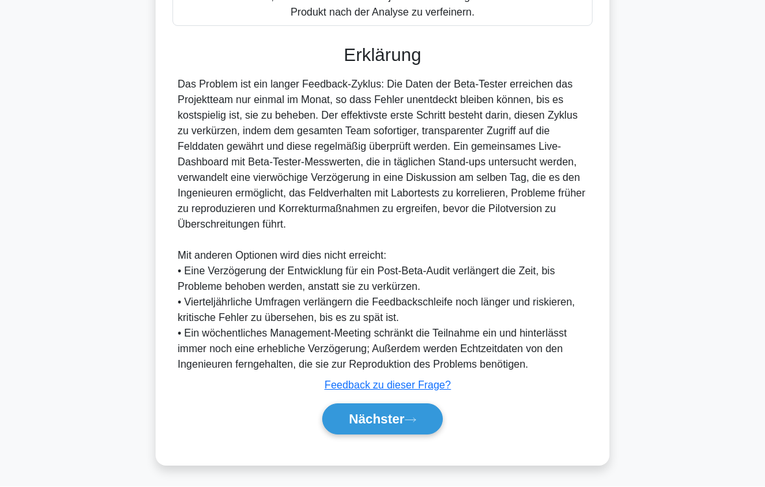
scroll to position [531, 0]
click at [426, 406] on button "Nächster" at bounding box center [382, 419] width 121 height 31
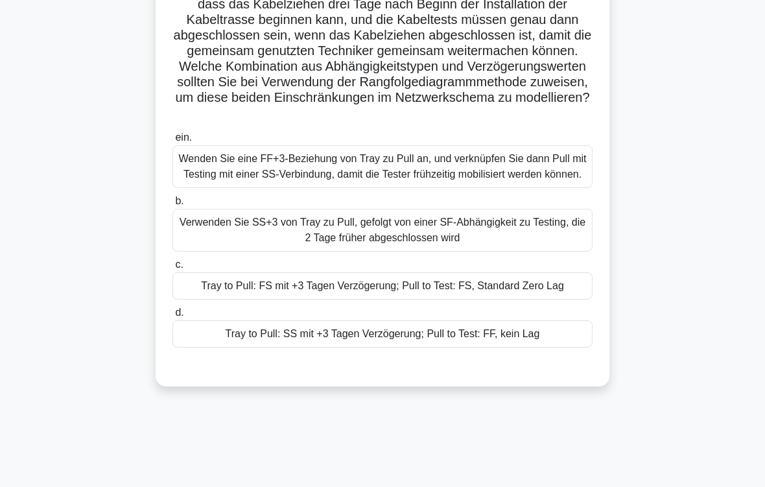
scroll to position [116, 0]
click at [367, 348] on div "Tray to Pull: SS mit +3 Tagen Verzögerung; Pull to Test: FF, kein Lag" at bounding box center [383, 333] width 420 height 27
click at [173, 317] on input "d. Tray to Pull: SS mit +3 Tagen Verzögerung; Pull to Test: FF, kein Lag" at bounding box center [173, 313] width 0 height 8
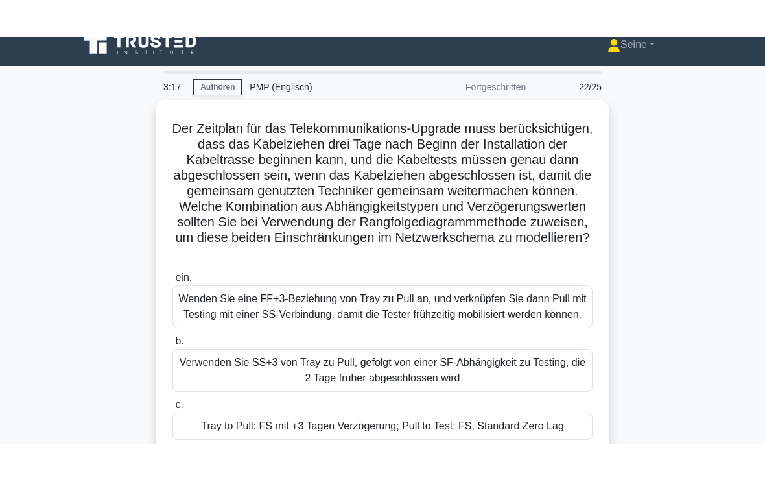
scroll to position [0, 0]
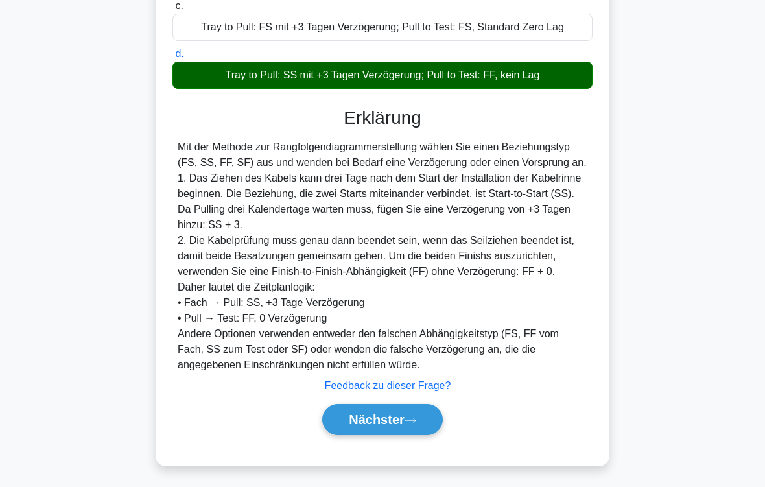
click at [414, 406] on icon at bounding box center [411, 420] width 12 height 7
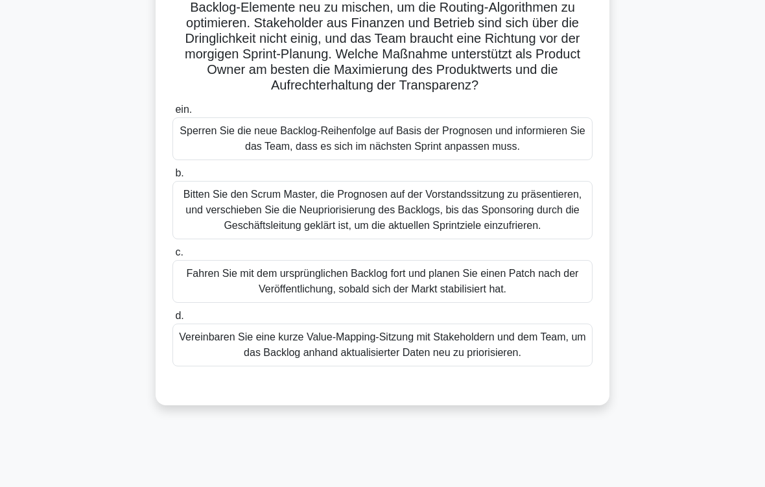
scroll to position [144, 0]
click at [557, 367] on div "Vereinbaren Sie eine kurze Value-Mapping-Sitzung mit Stakeholdern und dem Team,…" at bounding box center [383, 345] width 420 height 43
click at [173, 320] on input "d. Vereinbaren Sie eine kurze Value-Mapping-Sitzung mit Stakeholdern und dem Te…" at bounding box center [173, 316] width 0 height 8
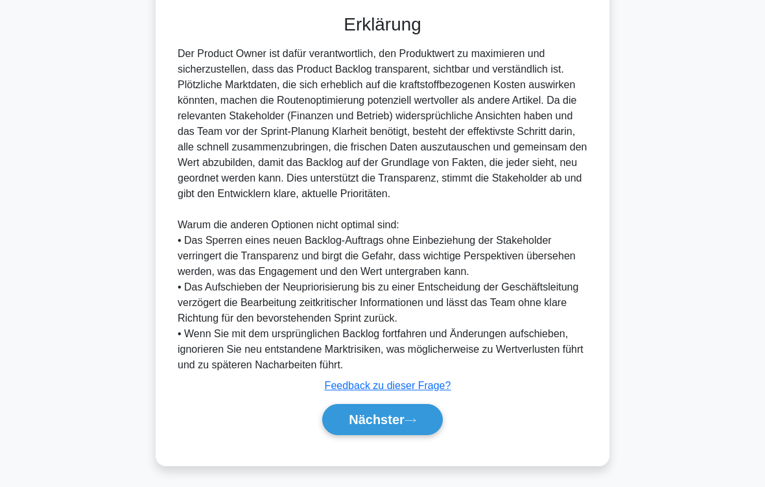
scroll to position [593, 0]
click at [408, 406] on button "Nächster" at bounding box center [382, 419] width 121 height 31
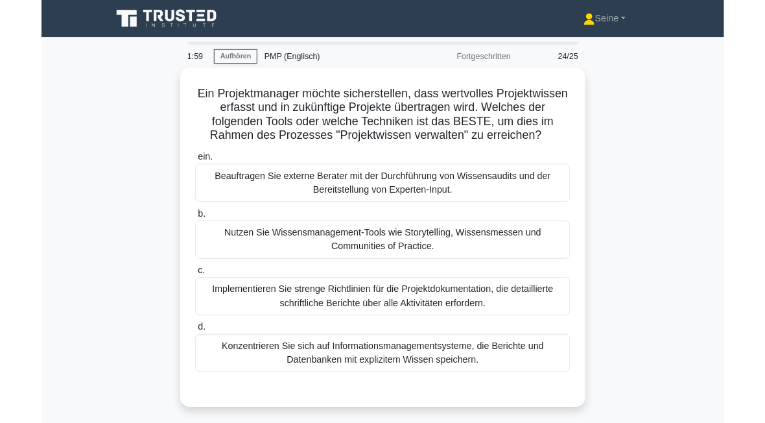
scroll to position [68, 0]
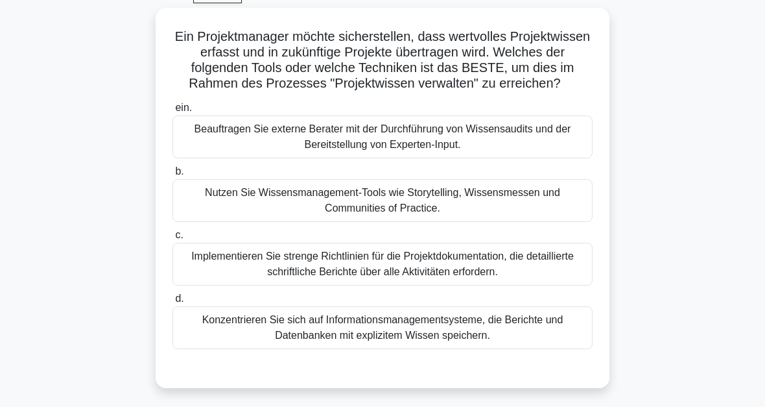
click at [414, 341] on div "Konzentrieren Sie sich auf Informationsmanagementsysteme, die Berichte und Date…" at bounding box center [383, 327] width 420 height 43
click at [173, 303] on input "d. Konzentrieren Sie sich auf Informationsmanagementsysteme, die Berichte und D…" at bounding box center [173, 299] width 0 height 8
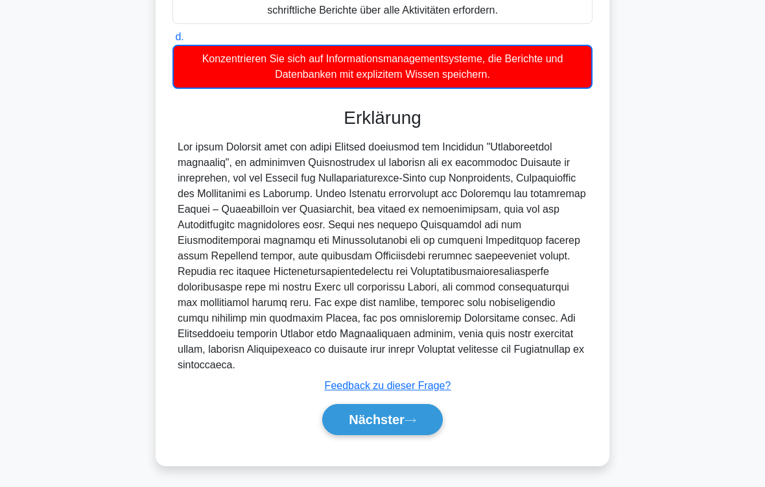
scroll to position [376, 0]
click at [402, 406] on font "Nächster" at bounding box center [377, 420] width 56 height 14
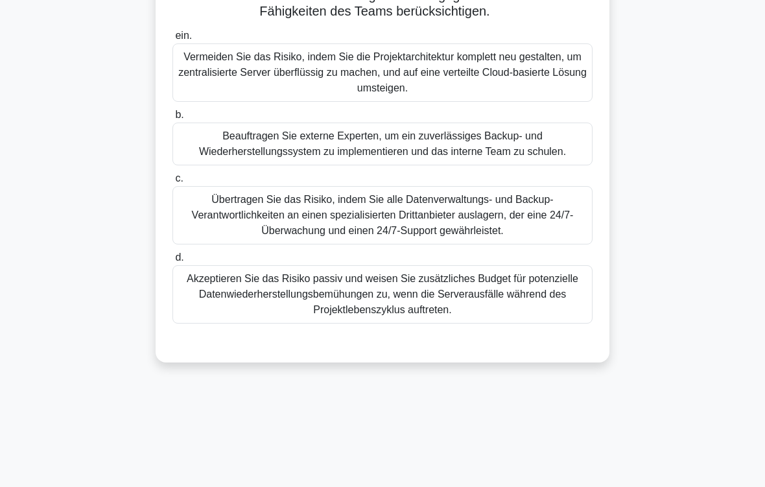
scroll to position [202, 0]
click at [565, 324] on div "Akzeptieren Sie das Risiko passiv und weisen Sie zusätzliches Budget für potenz…" at bounding box center [383, 294] width 420 height 58
click at [173, 262] on input "d. Akzeptieren Sie das Risiko passiv und weisen Sie zusätzliches Budget für pot…" at bounding box center [173, 258] width 0 height 8
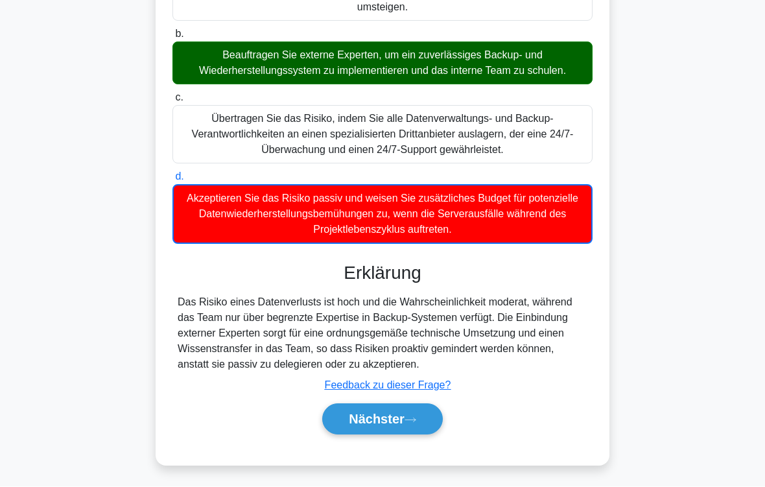
scroll to position [330, 0]
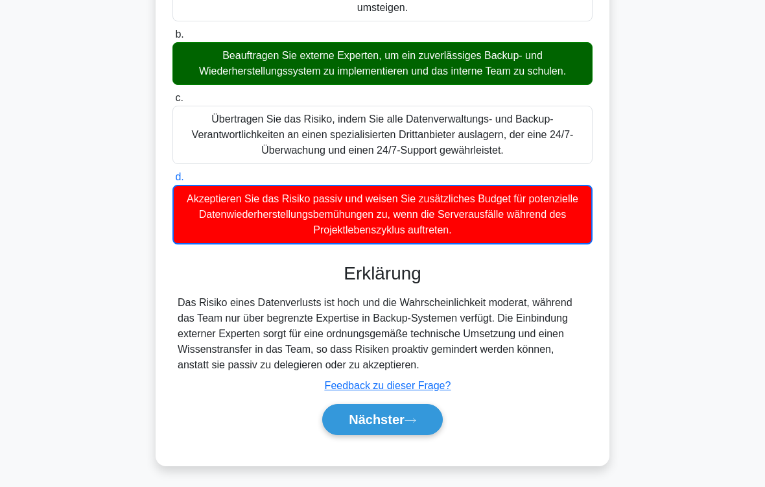
click at [415, 406] on button "Nächster" at bounding box center [382, 419] width 121 height 31
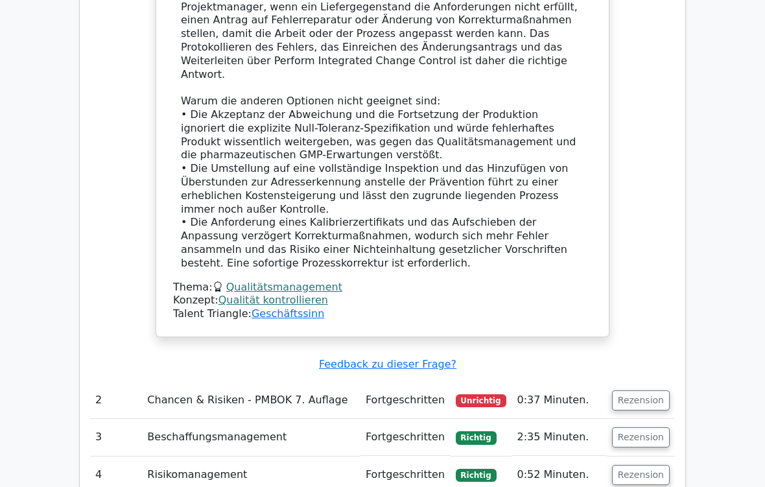
scroll to position [1812, 0]
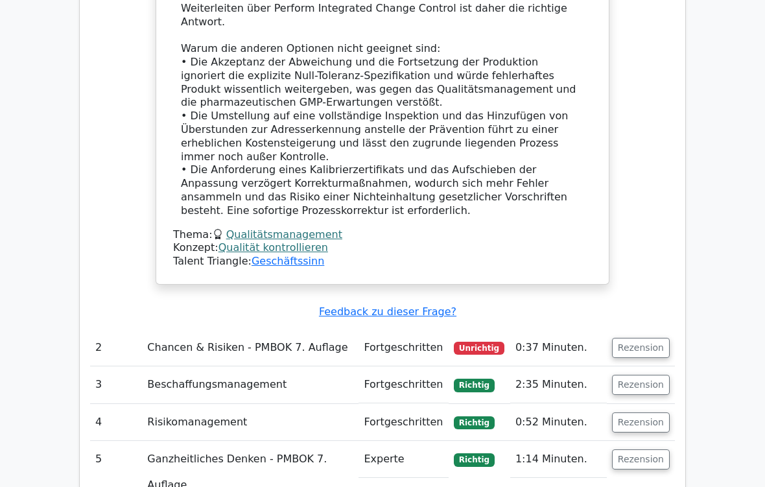
click at [647, 338] on button "Rezension" at bounding box center [641, 348] width 58 height 20
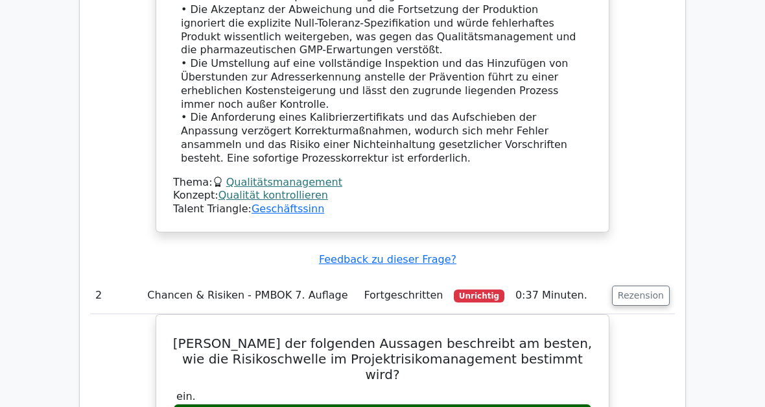
scroll to position [1862, 0]
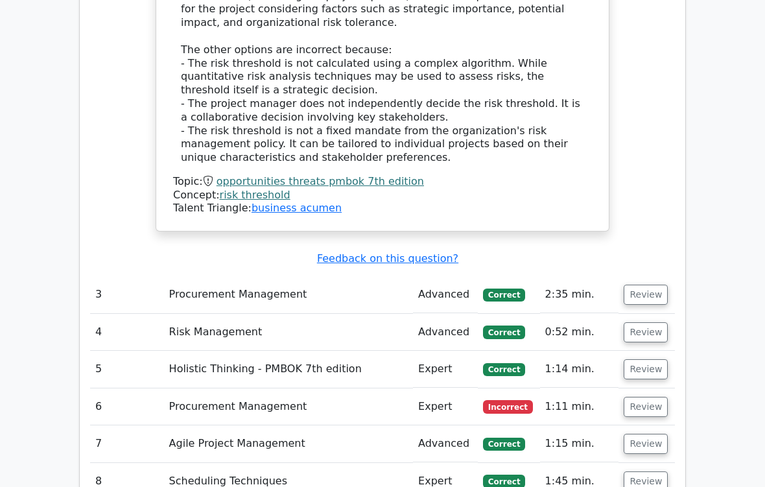
scroll to position [2370, 0]
click at [647, 397] on button "Review" at bounding box center [646, 407] width 44 height 20
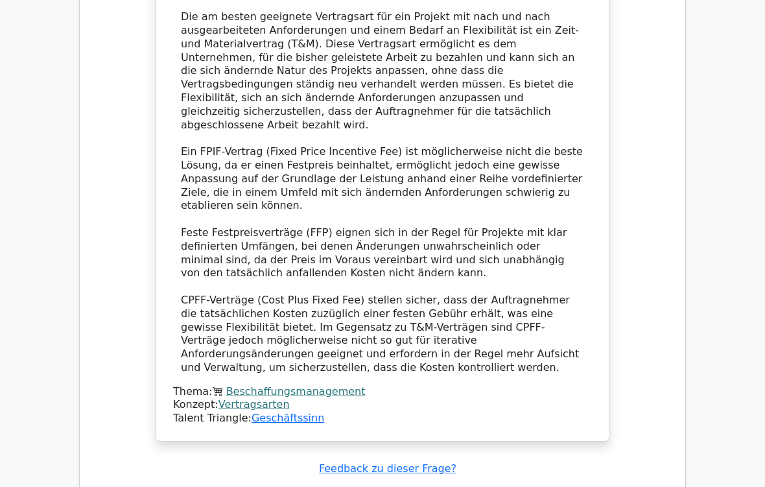
scroll to position [3388, 0]
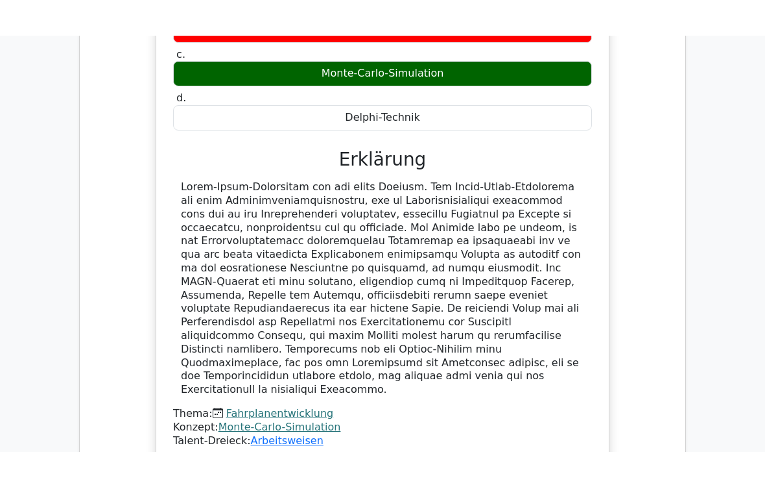
scroll to position [4238, 0]
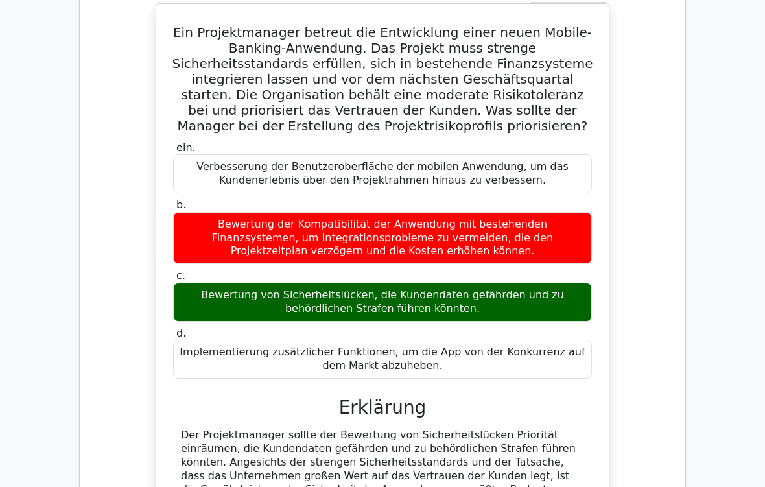
scroll to position [4900, 0]
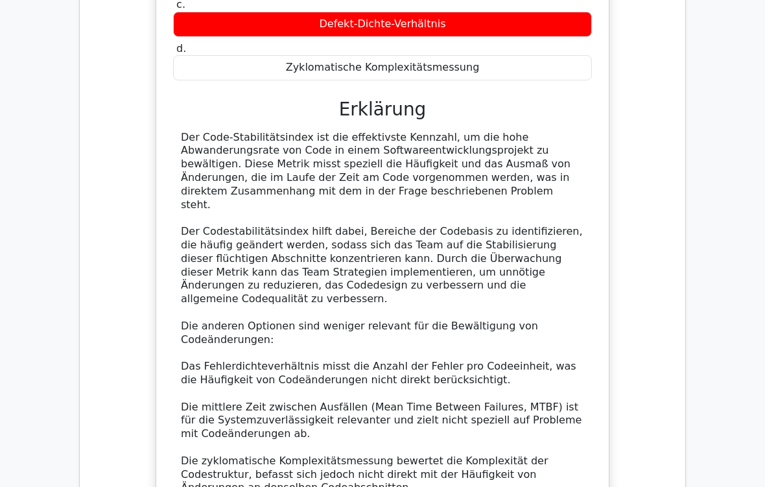
scroll to position [5971, 0]
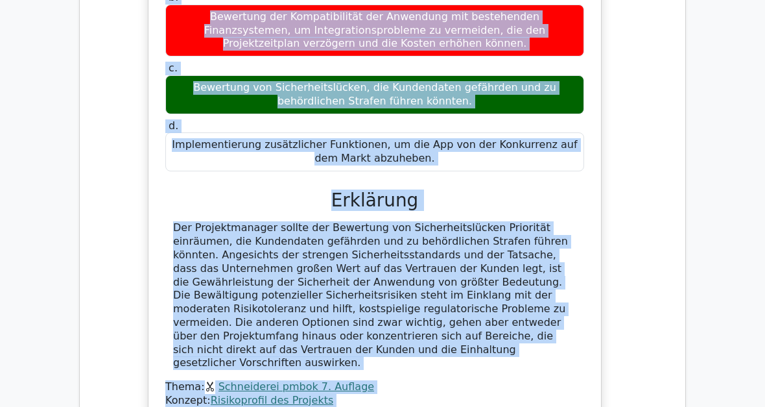
scroll to position [5095, 0]
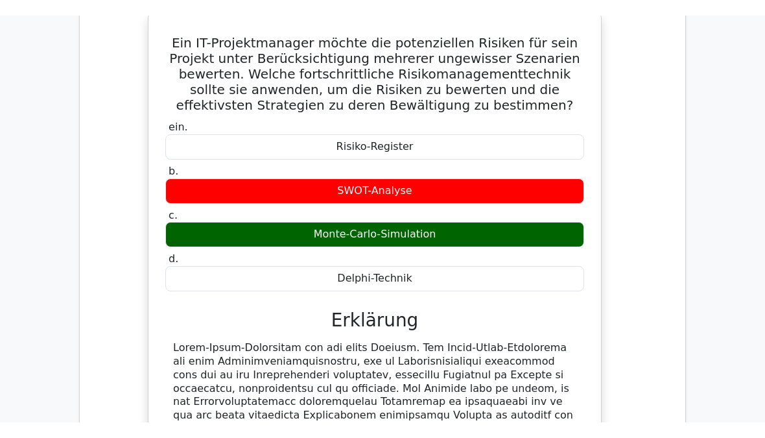
scroll to position [4048, 0]
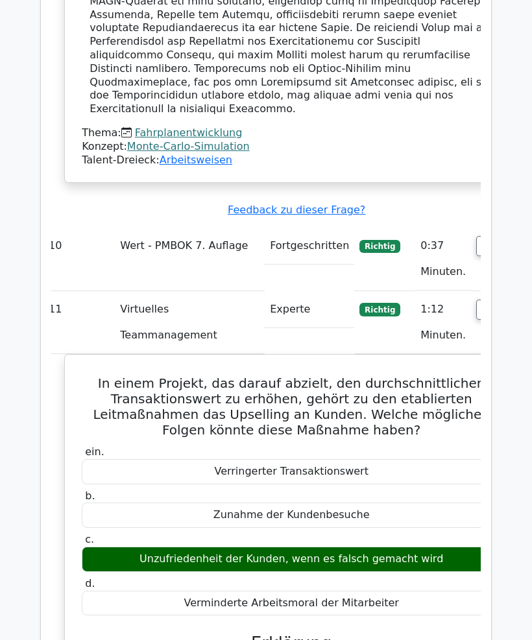
scroll to position [4516, 0]
